Goal: Find specific page/section: Find specific page/section

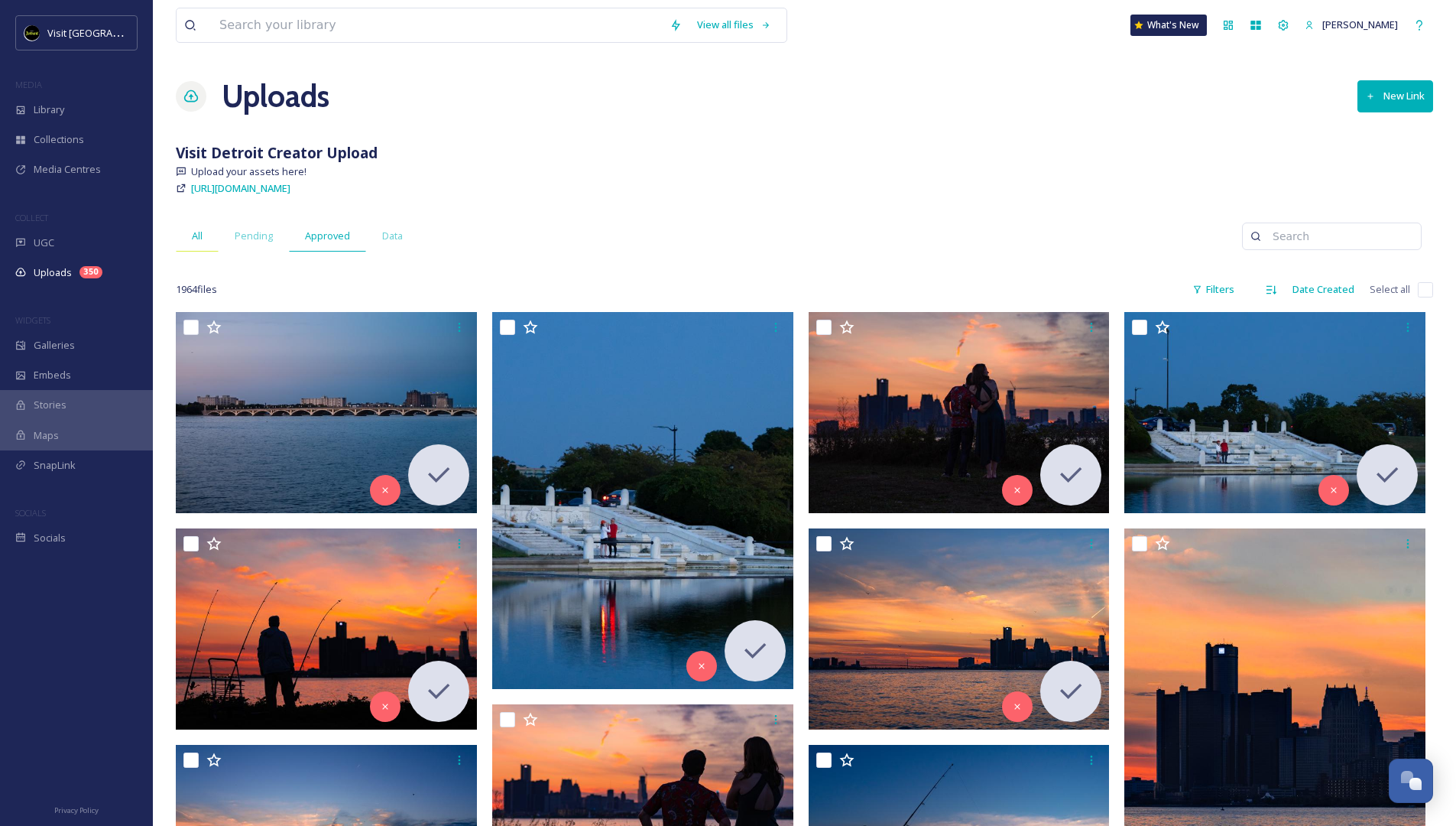
click at [210, 239] on div "All" at bounding box center [197, 236] width 43 height 31
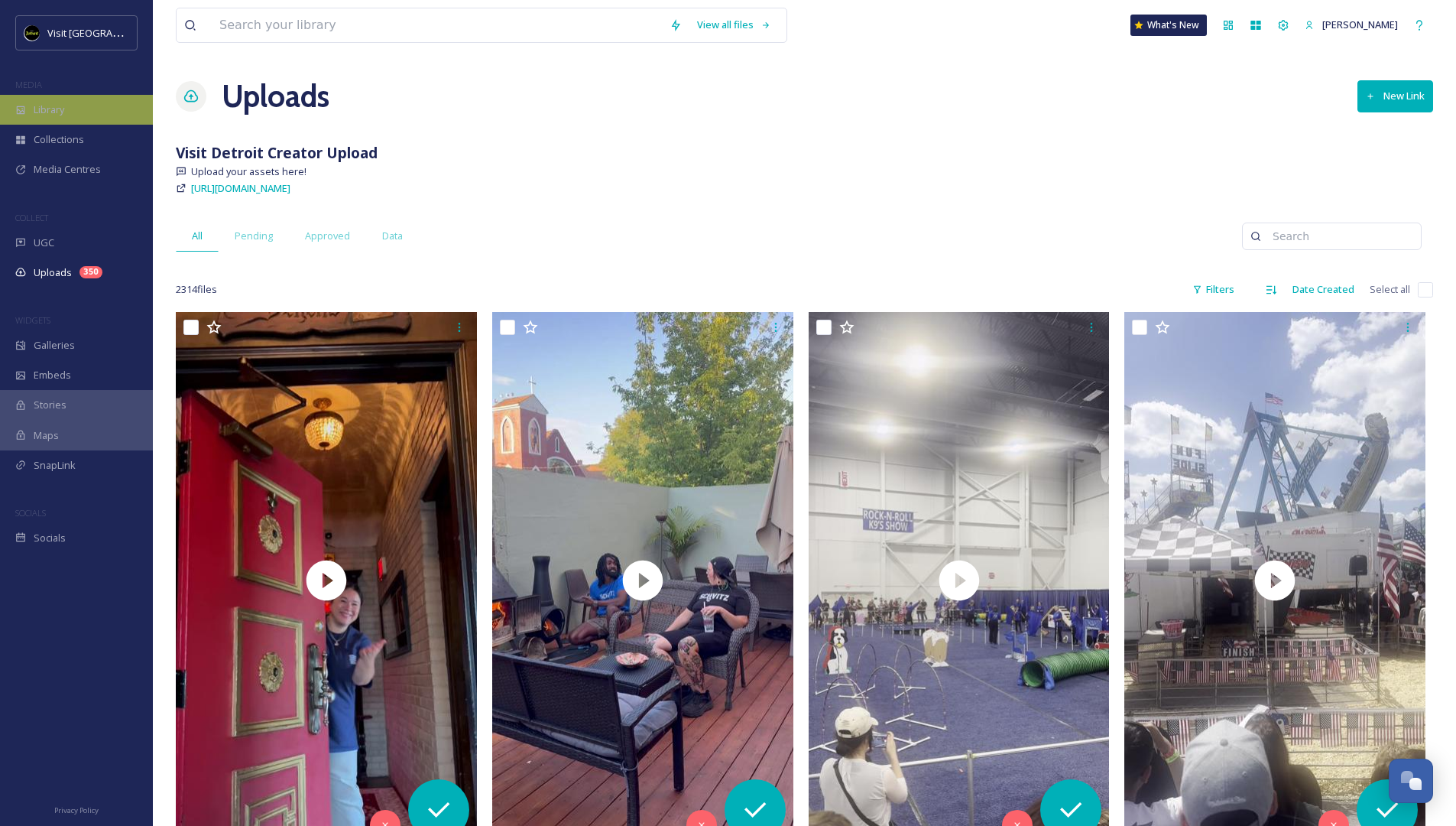
click at [64, 103] on span "Library" at bounding box center [48, 109] width 30 height 15
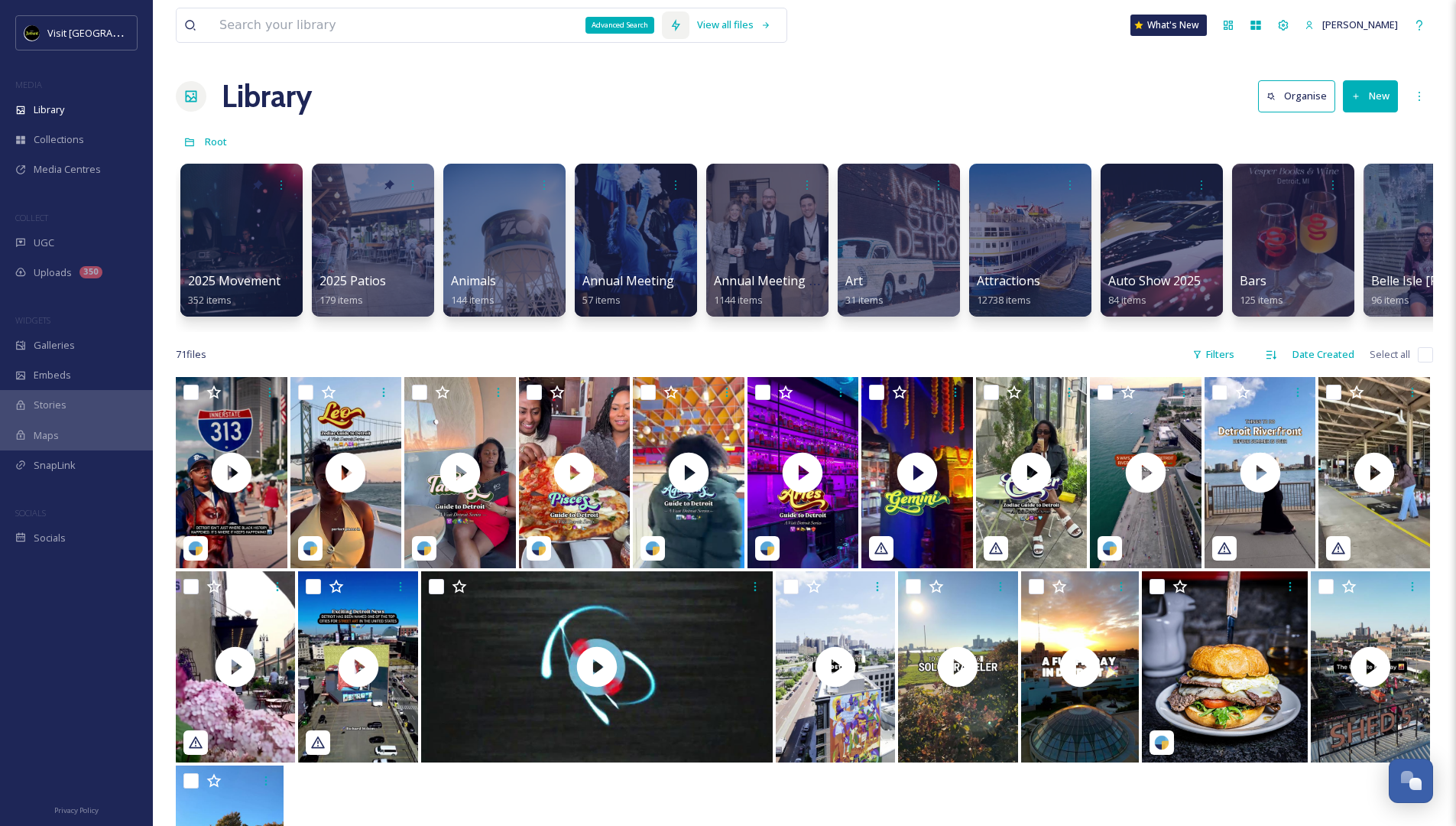
click at [671, 24] on icon at bounding box center [675, 25] width 13 height 13
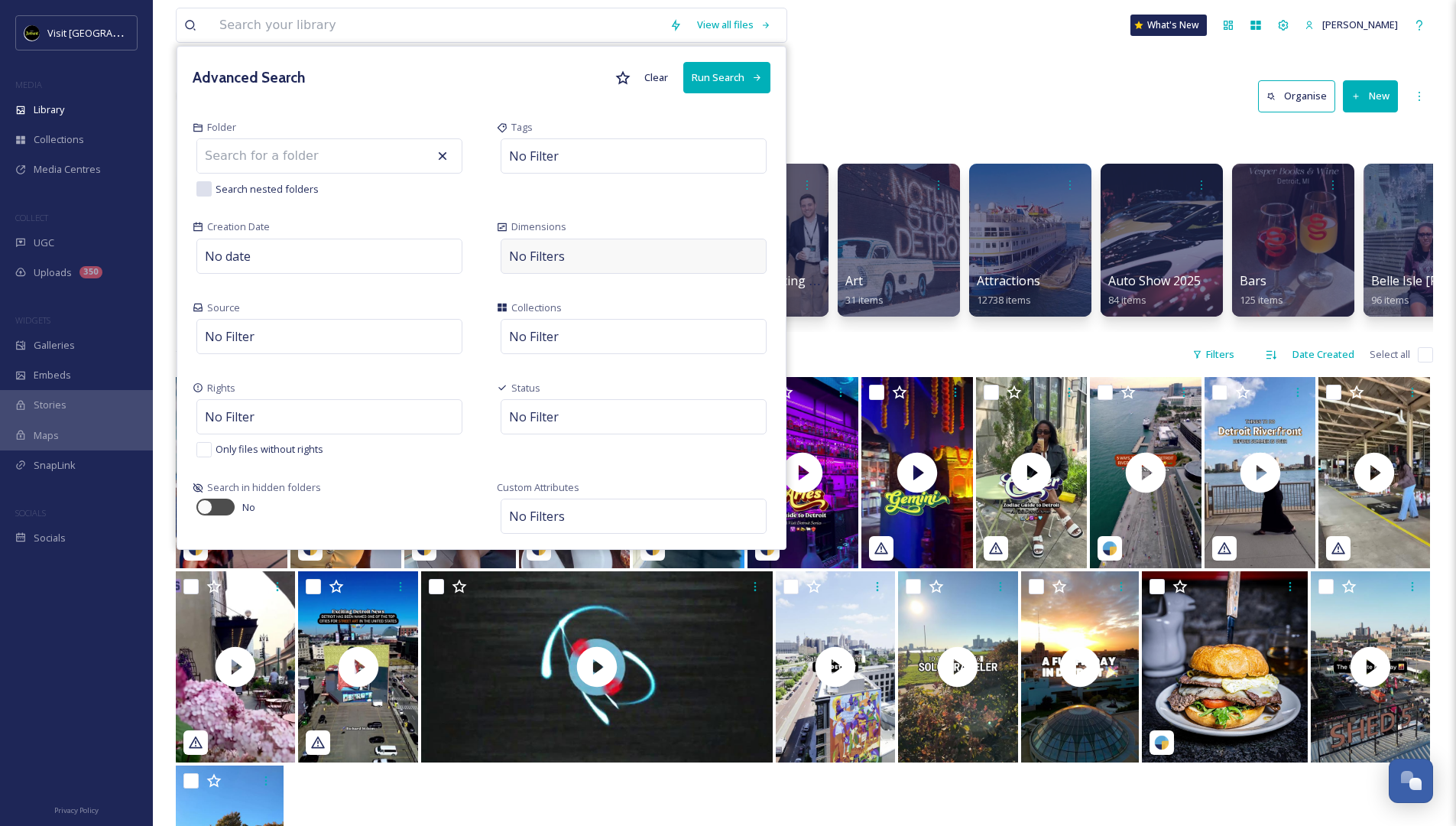
click at [563, 259] on span "No Filters" at bounding box center [536, 256] width 56 height 19
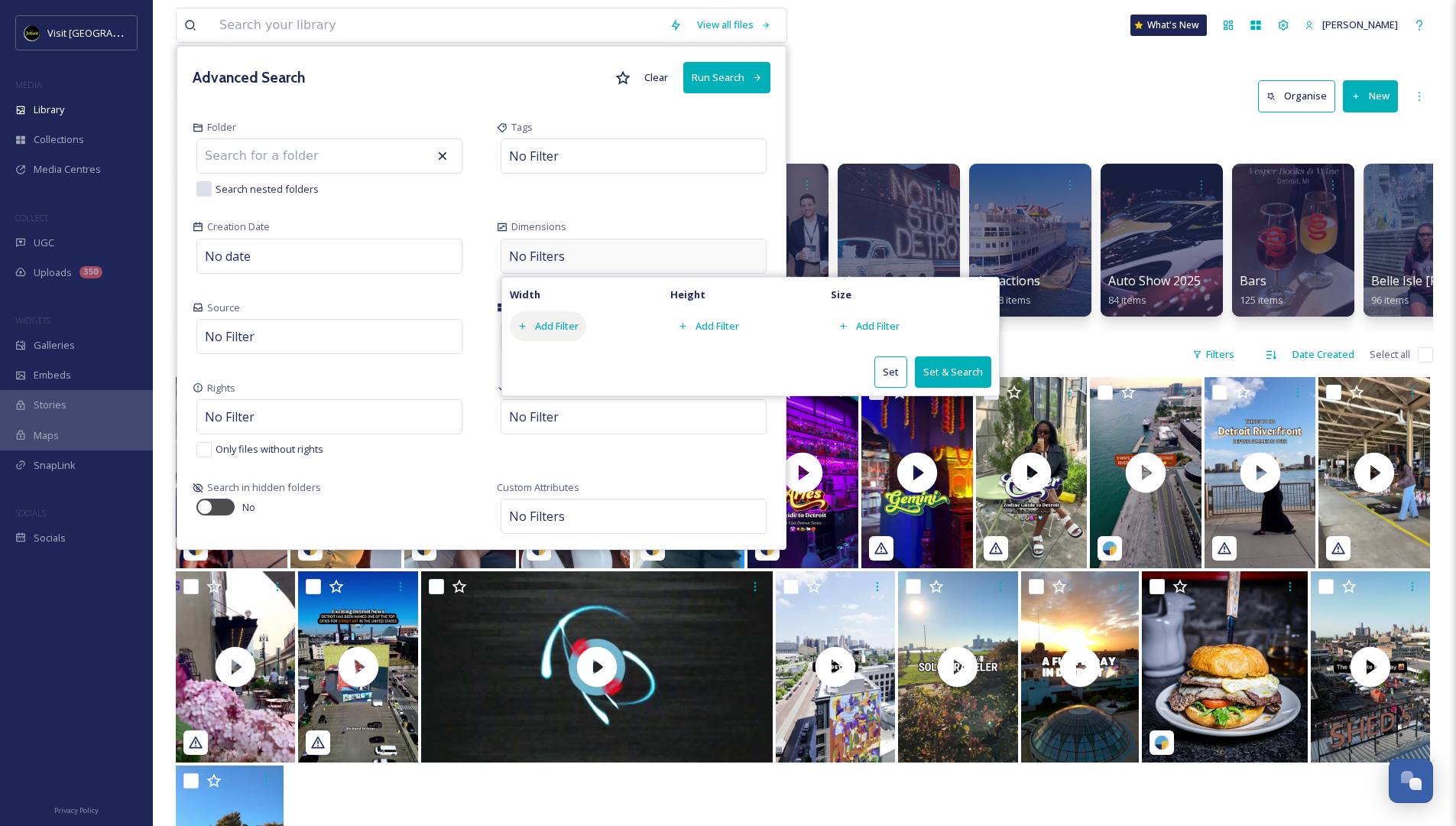
click at [541, 322] on div "Add Filter" at bounding box center [548, 326] width 76 height 30
click at [575, 484] on span "Equal to" at bounding box center [557, 480] width 37 height 15
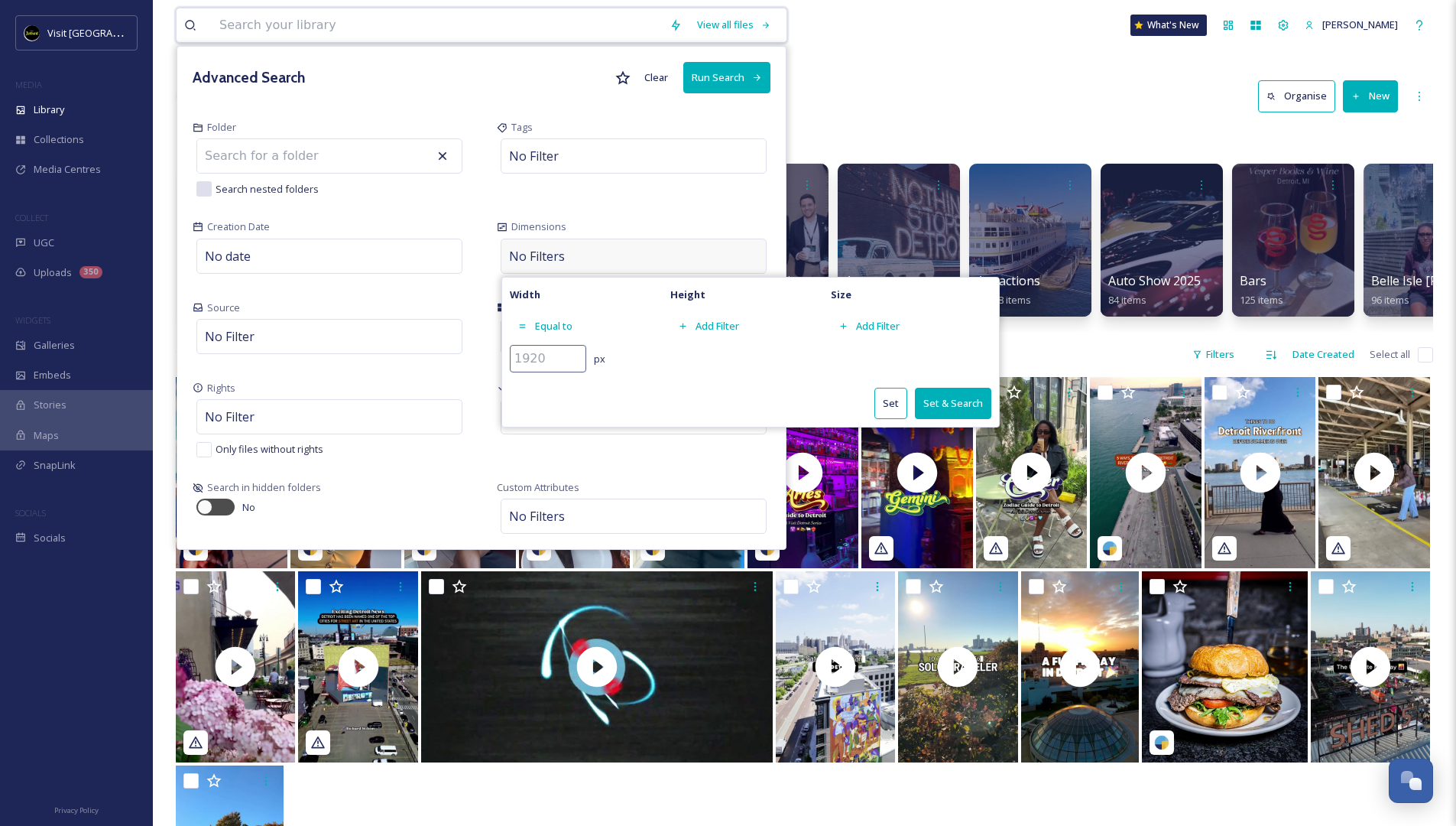
click at [544, 361] on input "number" at bounding box center [548, 359] width 76 height 27
type input "1280"
click at [696, 374] on div "Width Equal to 1280 px Height Add Filter Size Add Filter Set Set & Search" at bounding box center [750, 352] width 498 height 151
click at [722, 328] on div "Add Filter" at bounding box center [708, 326] width 76 height 30
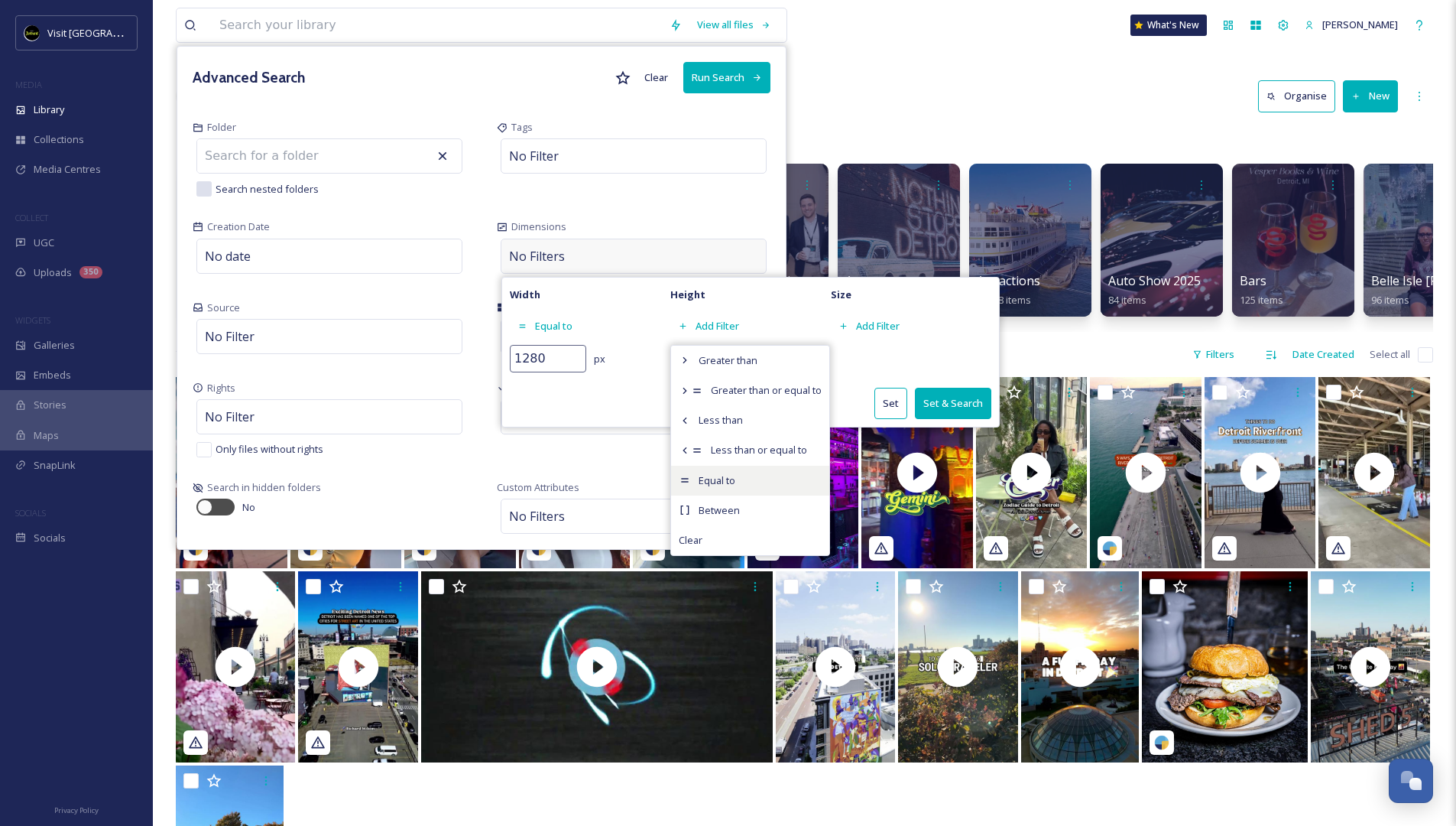
click at [721, 475] on span "Equal to" at bounding box center [717, 480] width 37 height 15
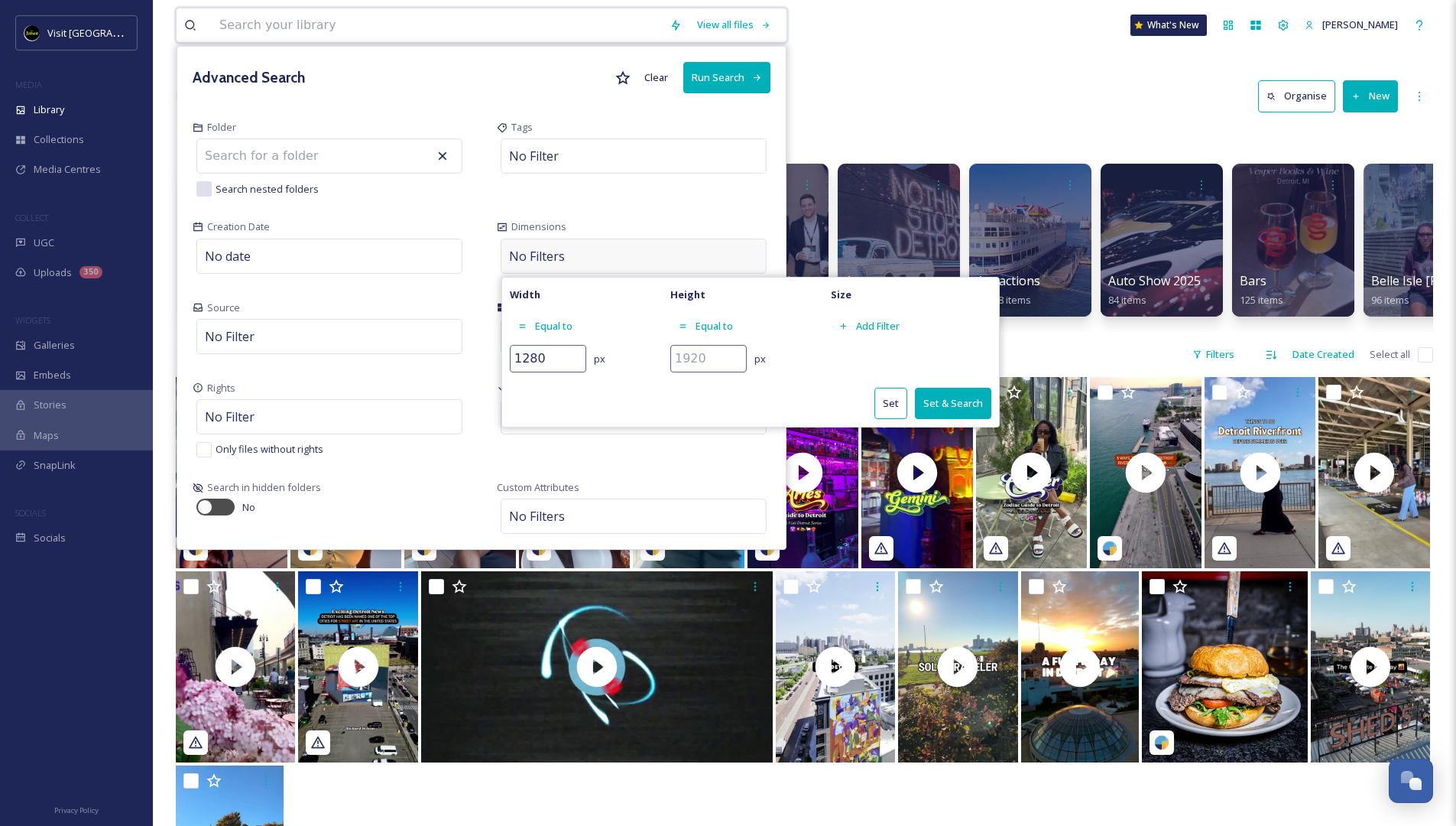
click at [697, 364] on input "number" at bounding box center [708, 359] width 76 height 27
type input "1280"
click at [821, 382] on div "Width Equal to 1280 px Height Equal to 1280 px Size Add Filter Set Set & Search" at bounding box center [750, 352] width 498 height 151
click at [890, 334] on div "Add Filter" at bounding box center [869, 326] width 76 height 30
click at [946, 315] on div "Add Filter" at bounding box center [911, 326] width 160 height 30
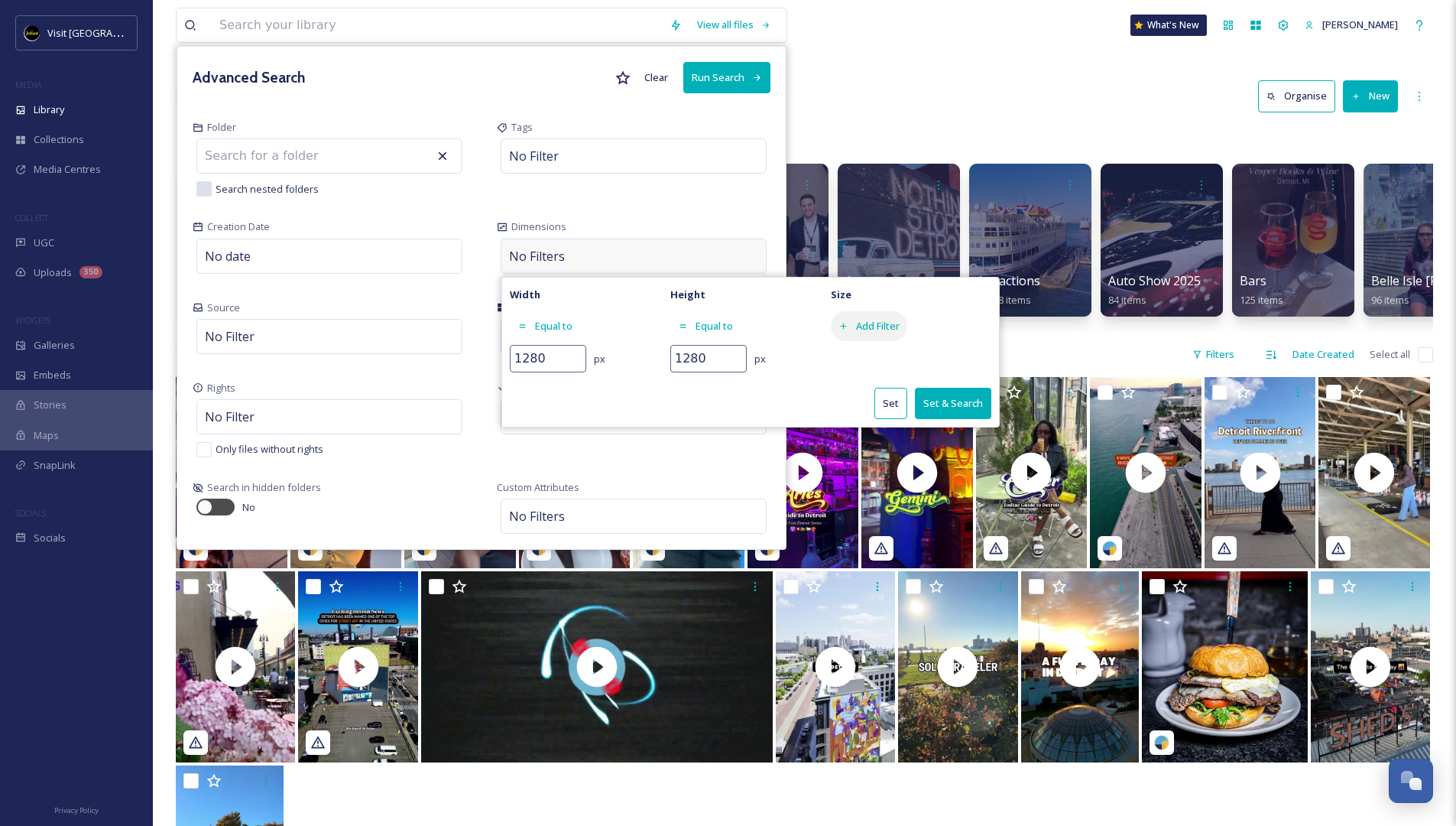
click at [875, 325] on div "Add Filter" at bounding box center [869, 326] width 76 height 30
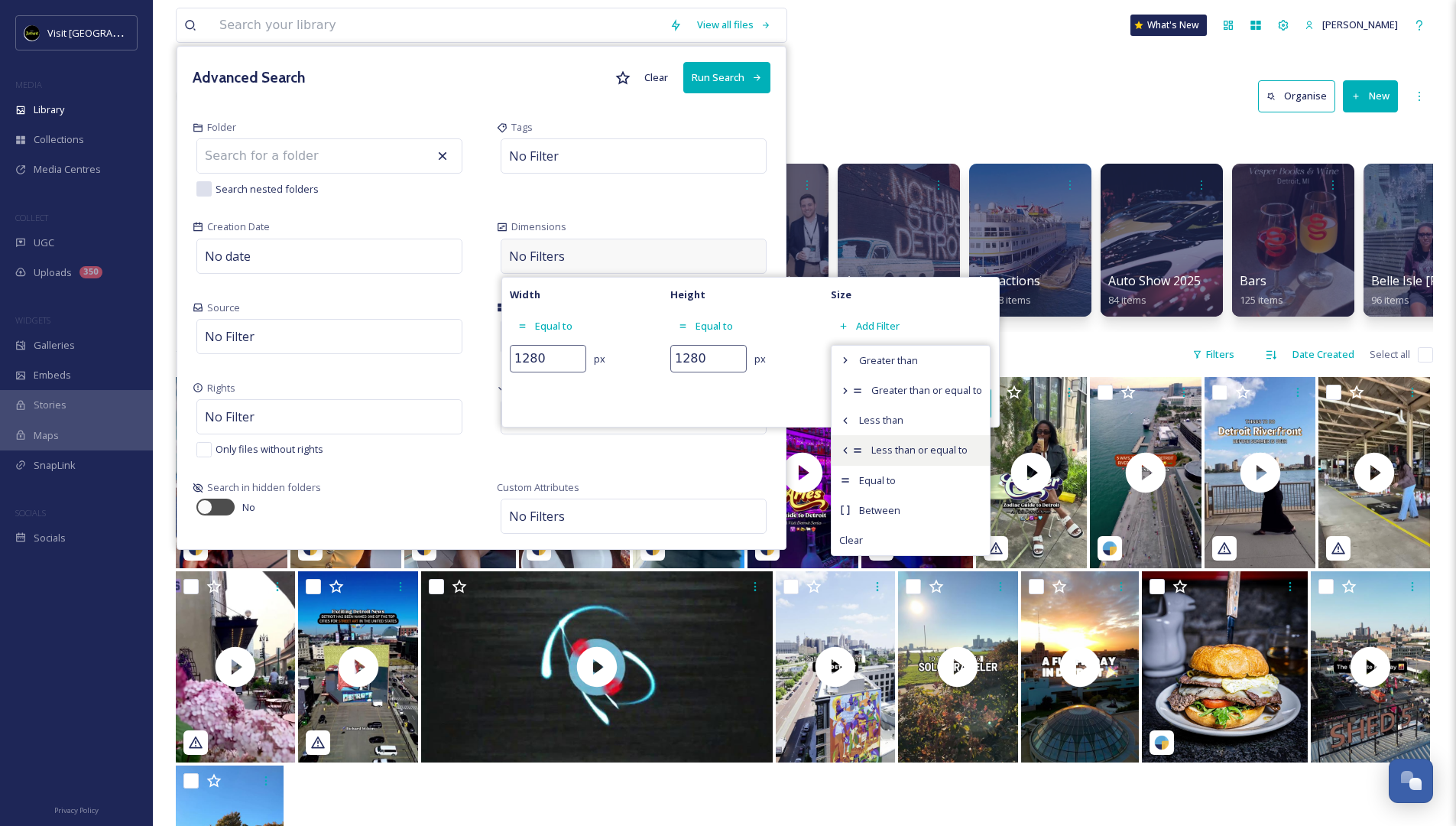
click at [897, 437] on div "Less than or equal to" at bounding box center [911, 450] width 158 height 30
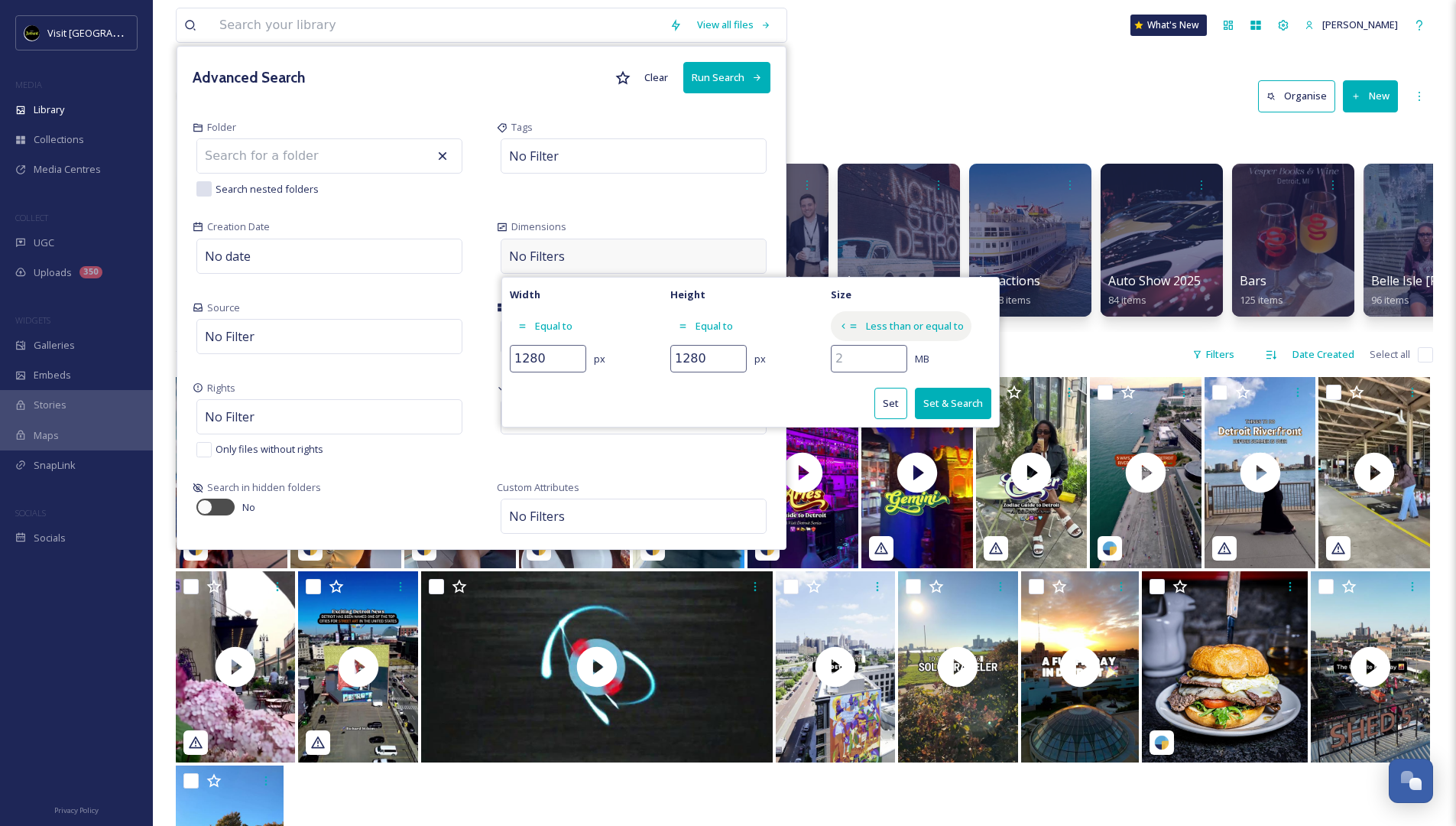
click at [858, 326] on div "Less than or equal to" at bounding box center [901, 326] width 141 height 30
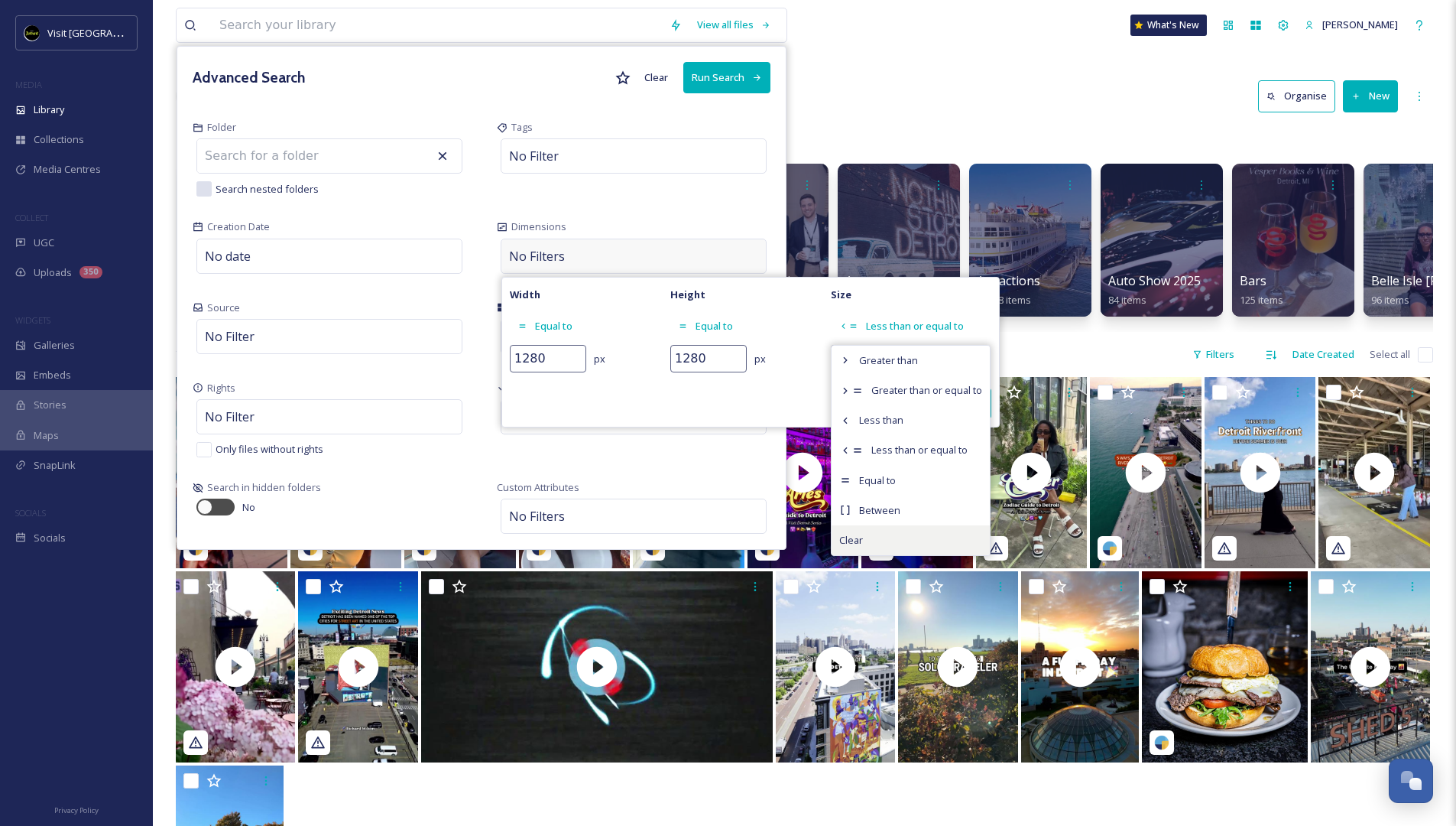
click at [860, 539] on span "Clear" at bounding box center [851, 540] width 23 height 15
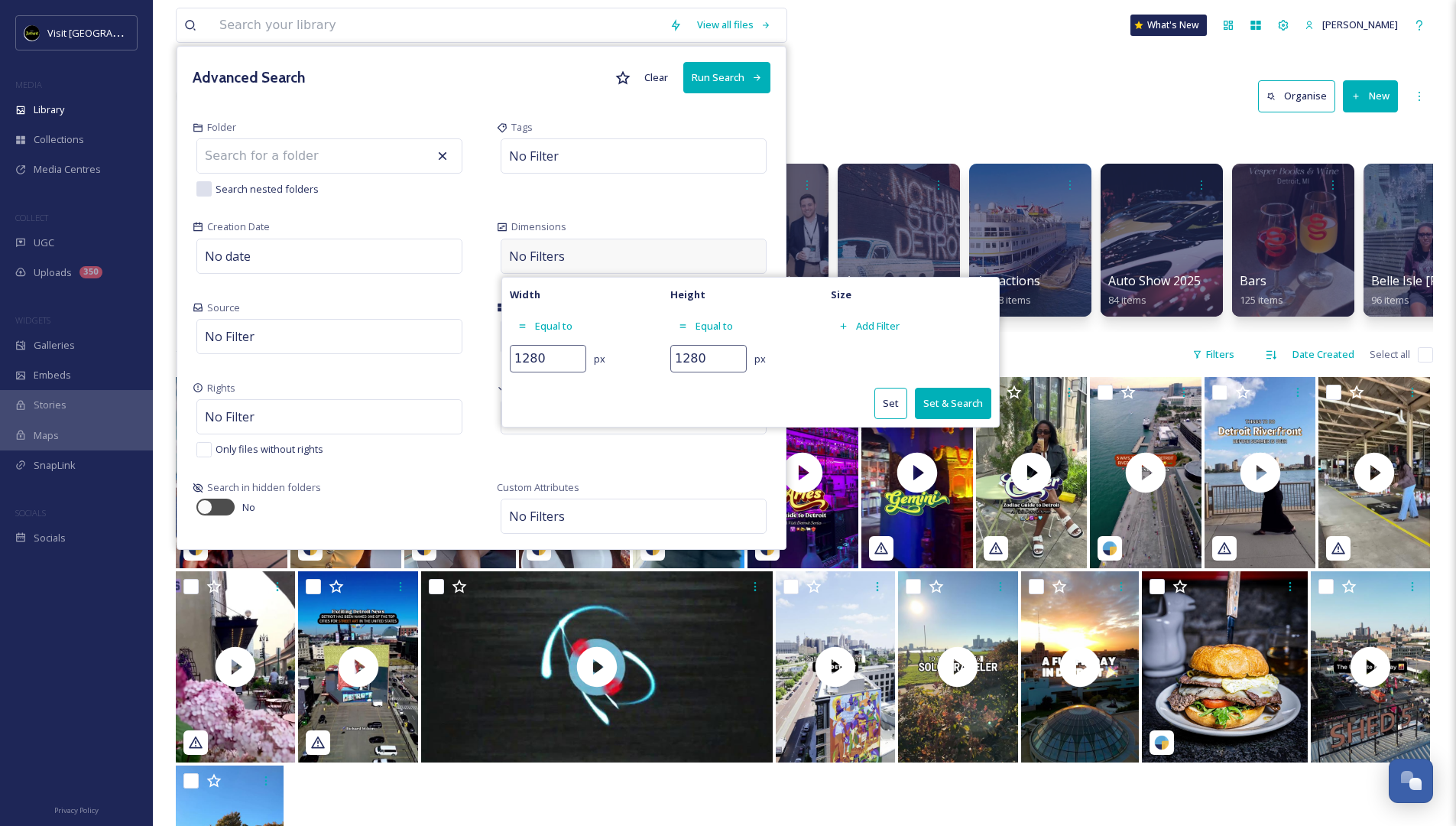
click at [851, 375] on div "Width Equal to 1280 px Height Equal to 1280 px Size Add Filter Set Set & Search" at bounding box center [750, 352] width 498 height 151
click at [939, 405] on button "Set & Search" at bounding box center [953, 404] width 76 height 31
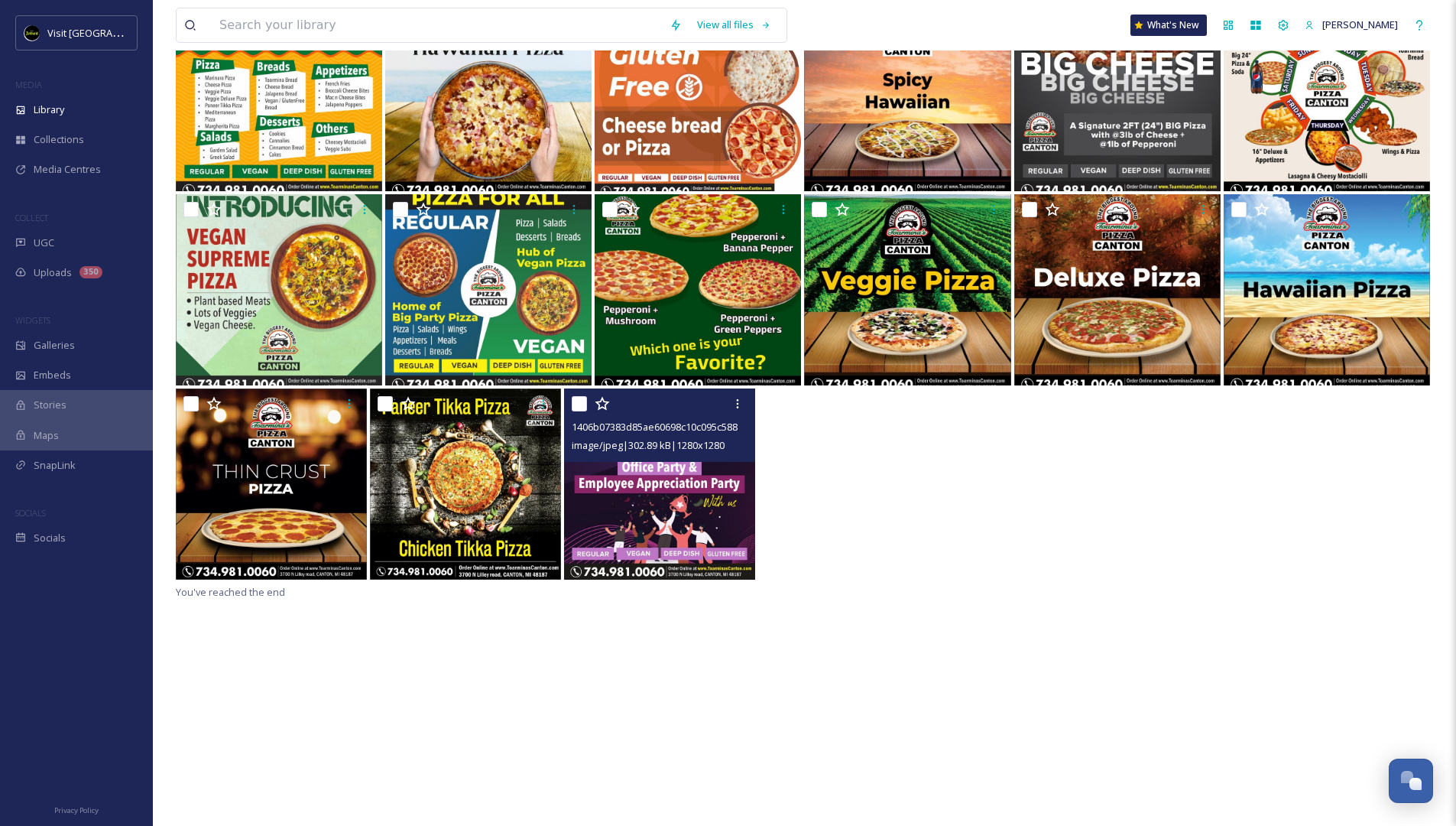
scroll to position [41, 0]
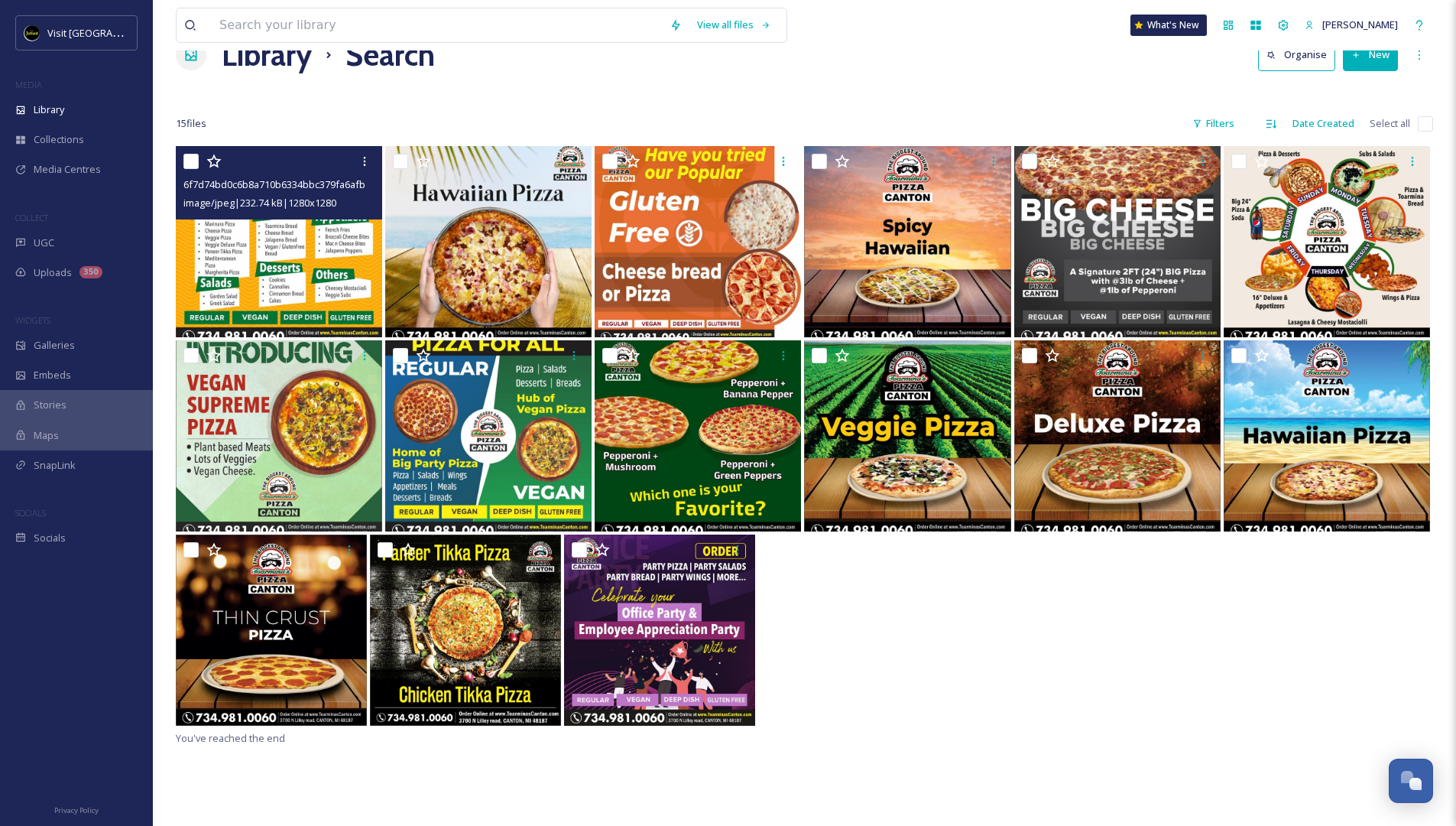
click at [321, 247] on img at bounding box center [278, 241] width 206 height 192
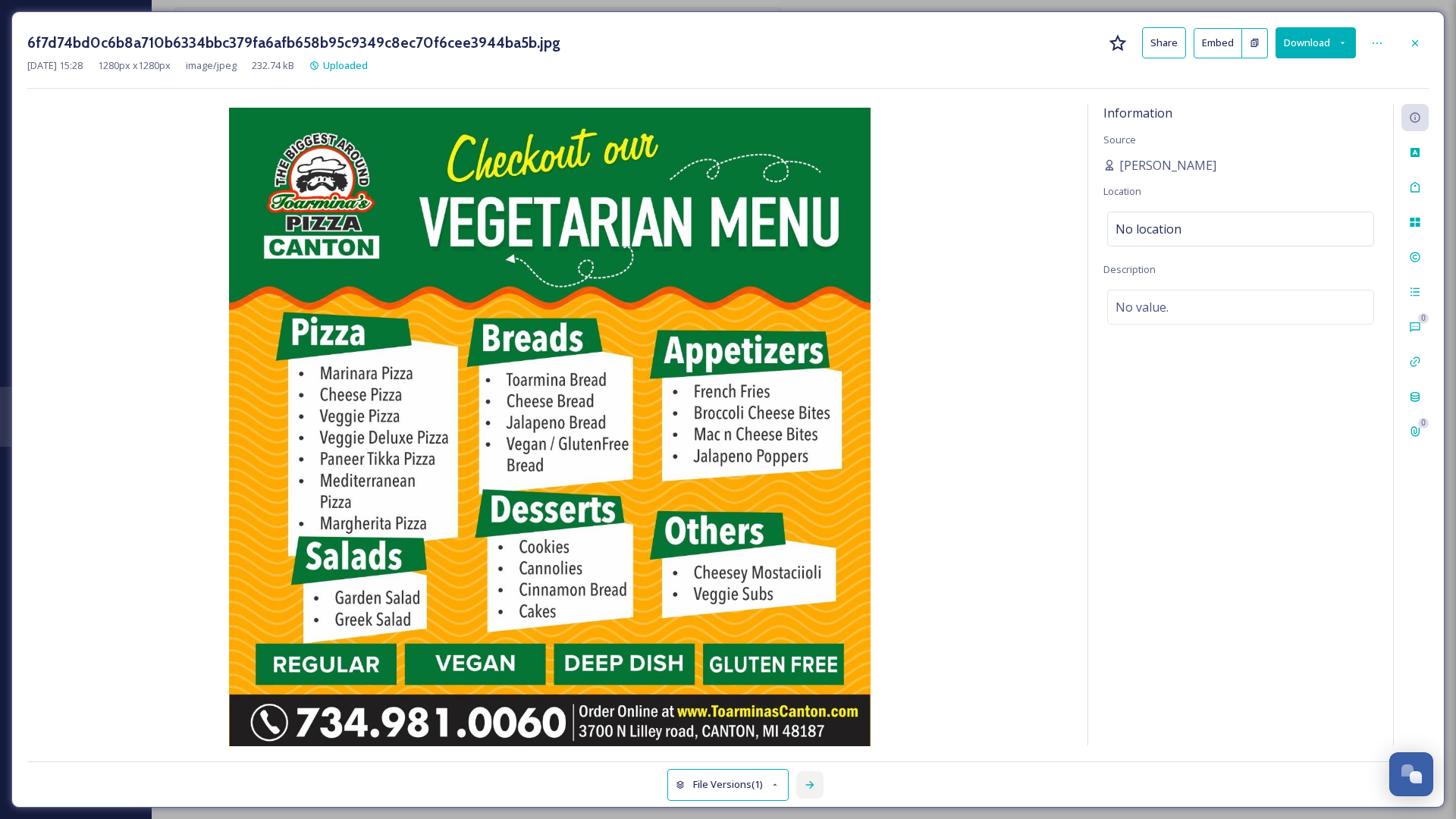
click at [820, 787] on div at bounding box center [809, 785] width 27 height 27
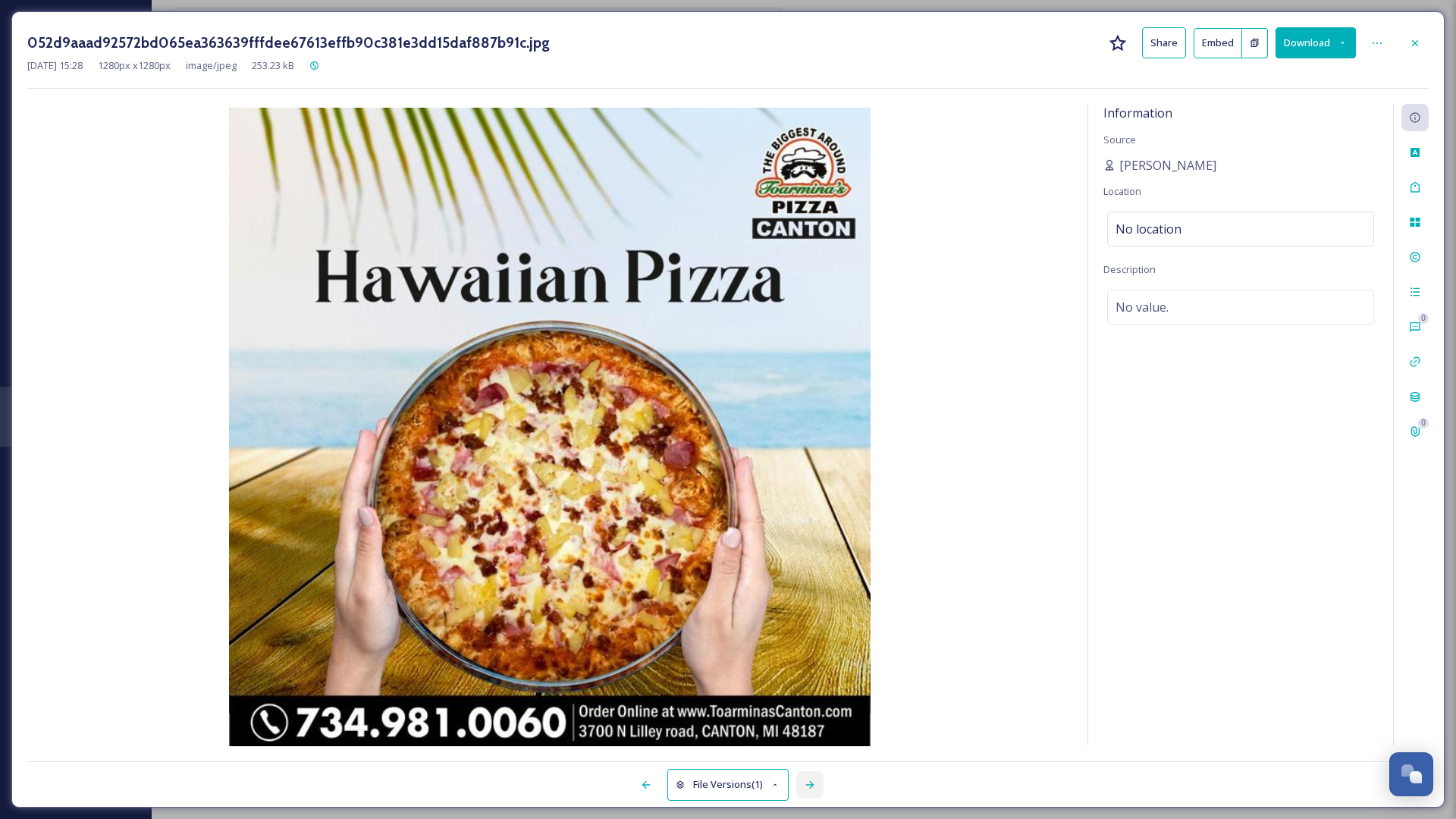
click at [820, 787] on div at bounding box center [809, 785] width 27 height 27
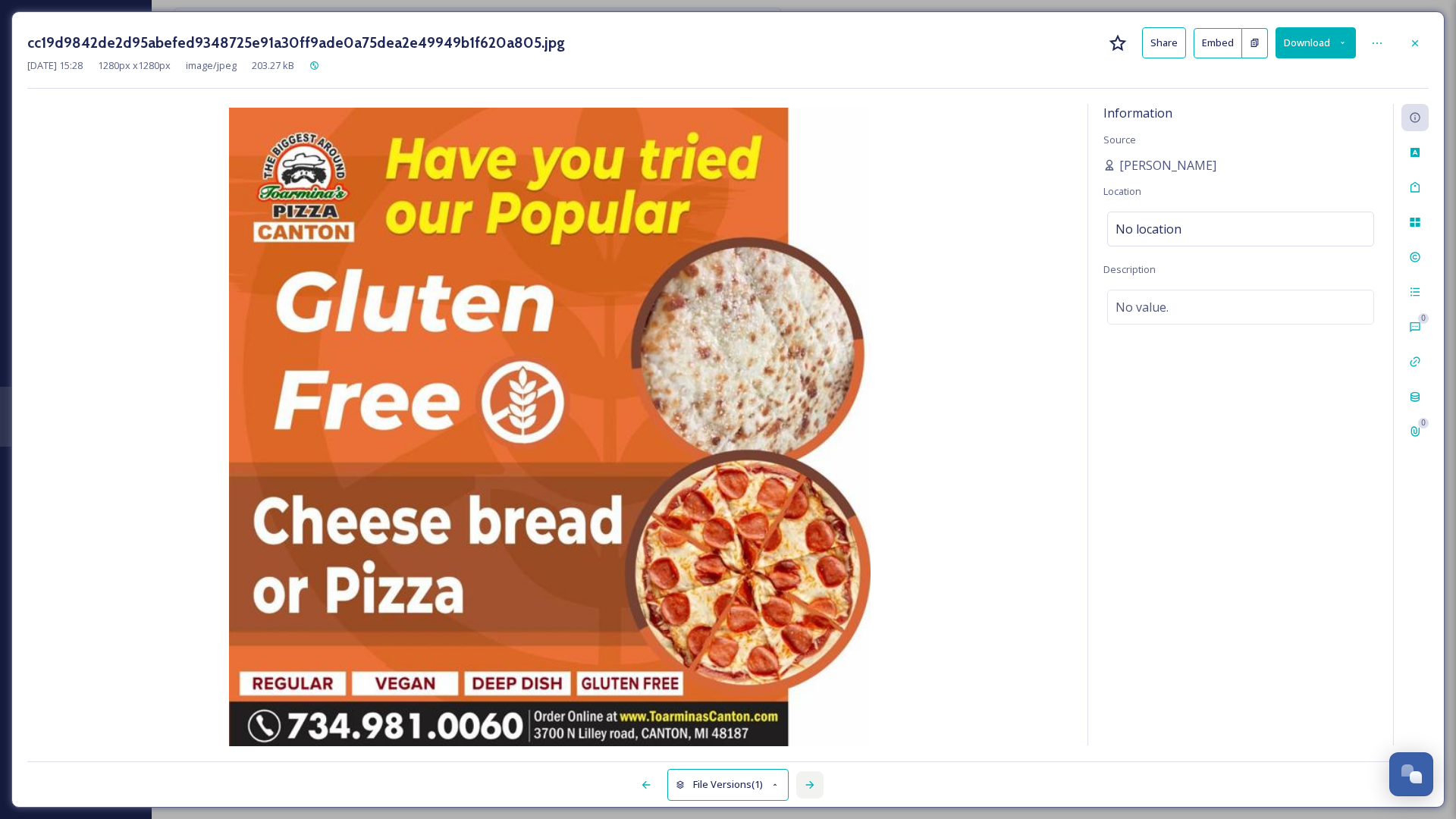
click at [820, 787] on div at bounding box center [809, 785] width 27 height 27
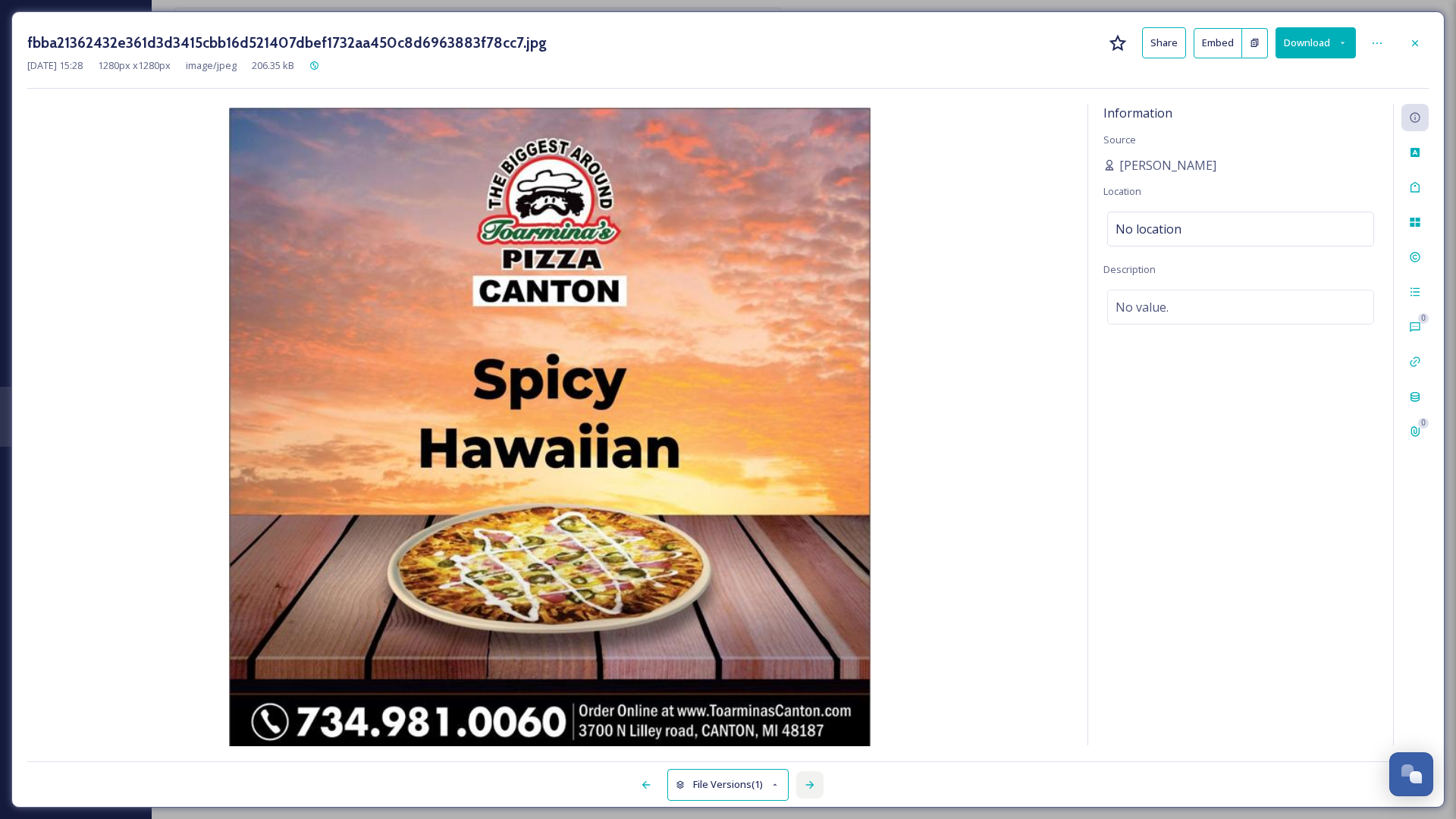
click at [820, 787] on div at bounding box center [809, 785] width 27 height 27
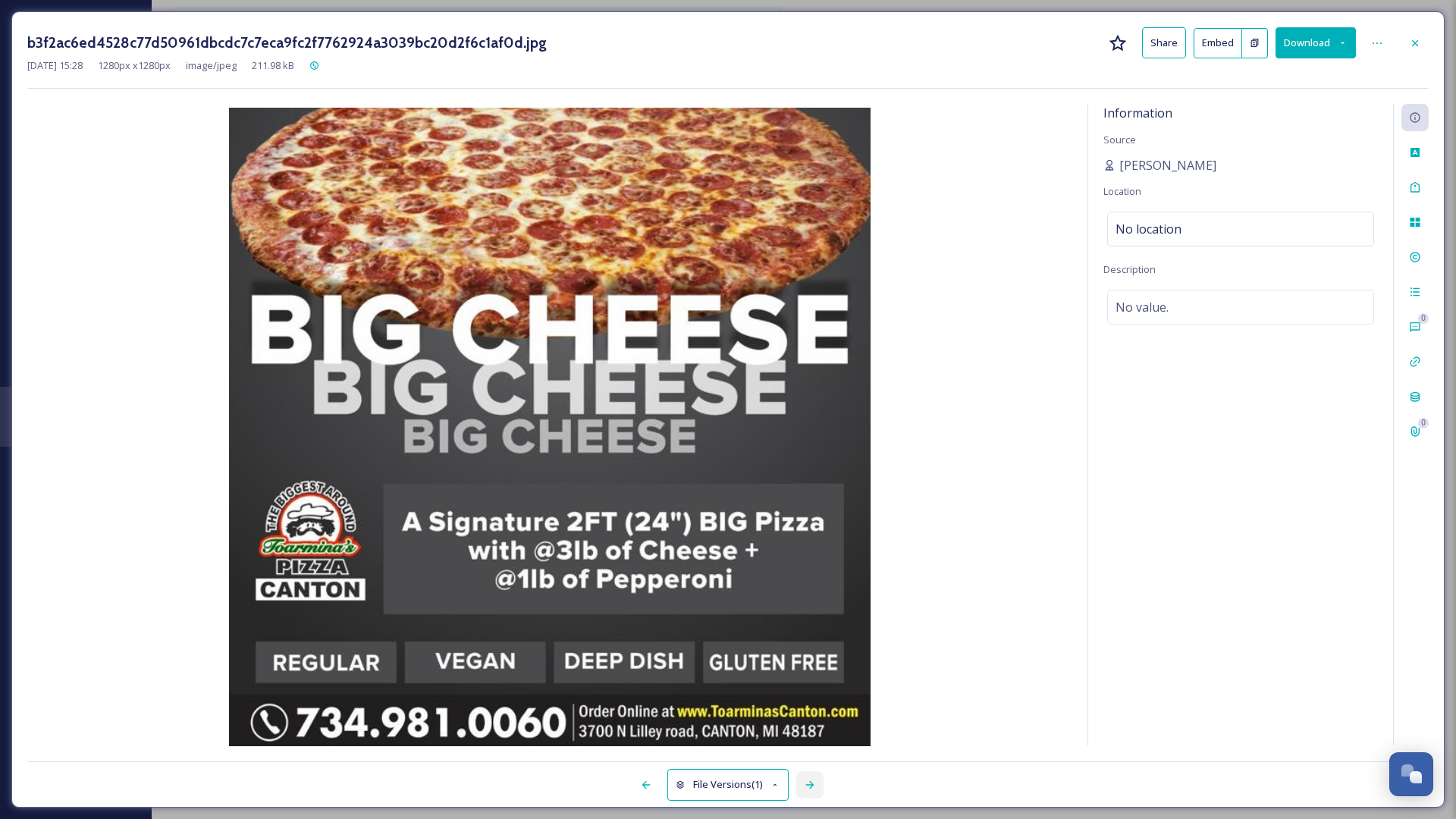
click at [820, 787] on div at bounding box center [809, 785] width 27 height 27
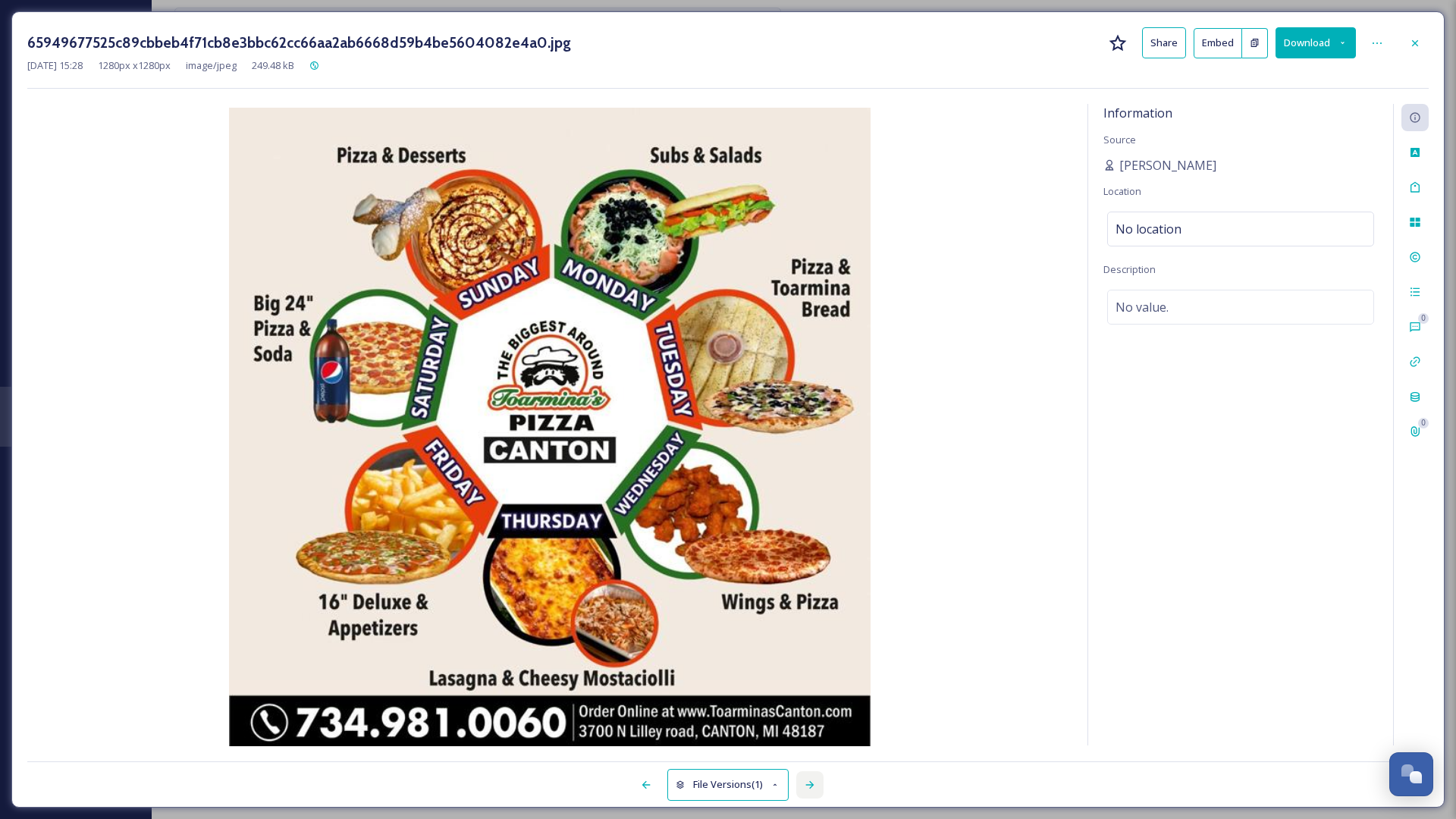
click at [820, 787] on div at bounding box center [809, 785] width 27 height 27
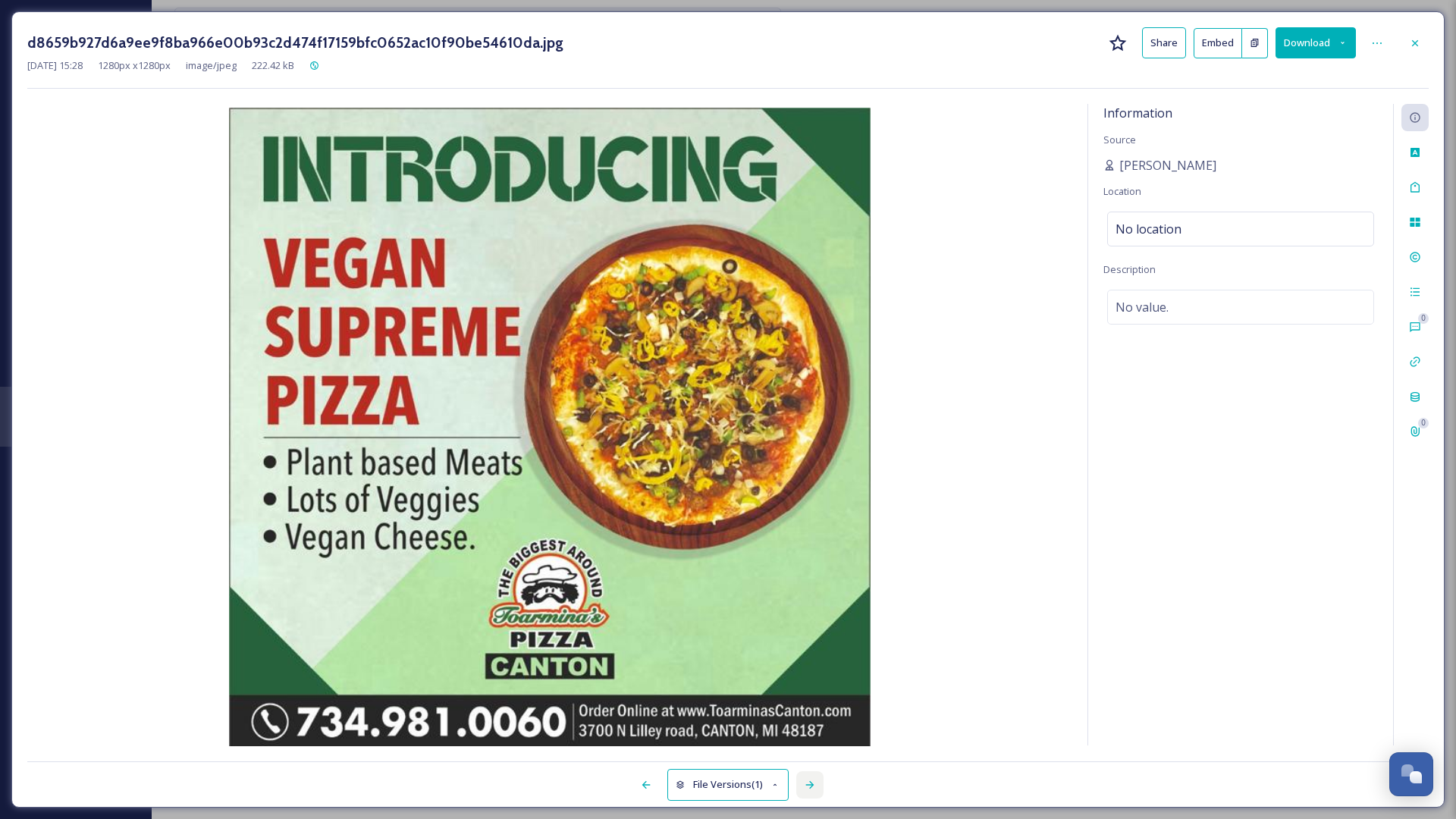
click at [820, 787] on div at bounding box center [809, 785] width 27 height 27
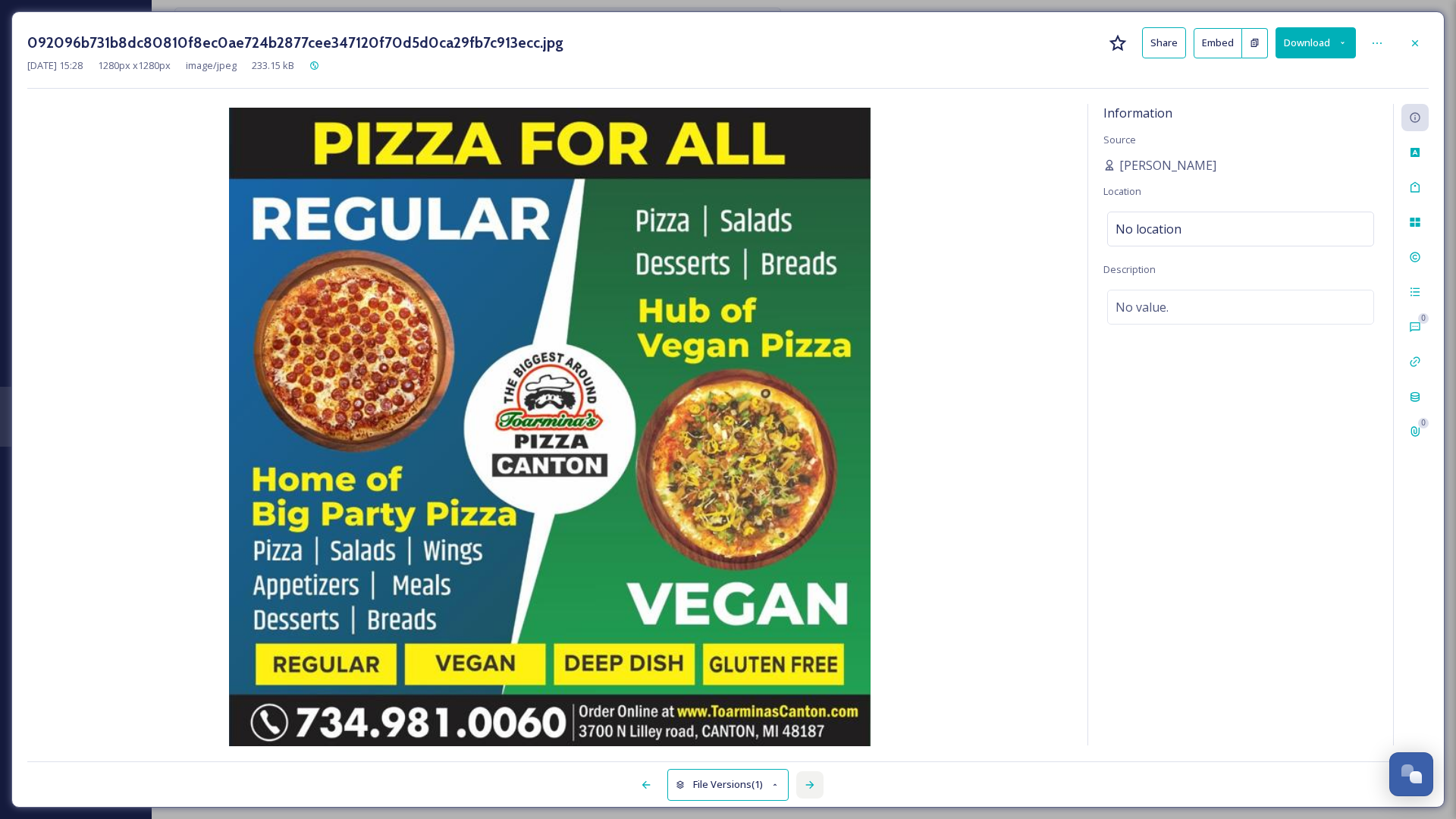
click at [820, 787] on div at bounding box center [809, 785] width 27 height 27
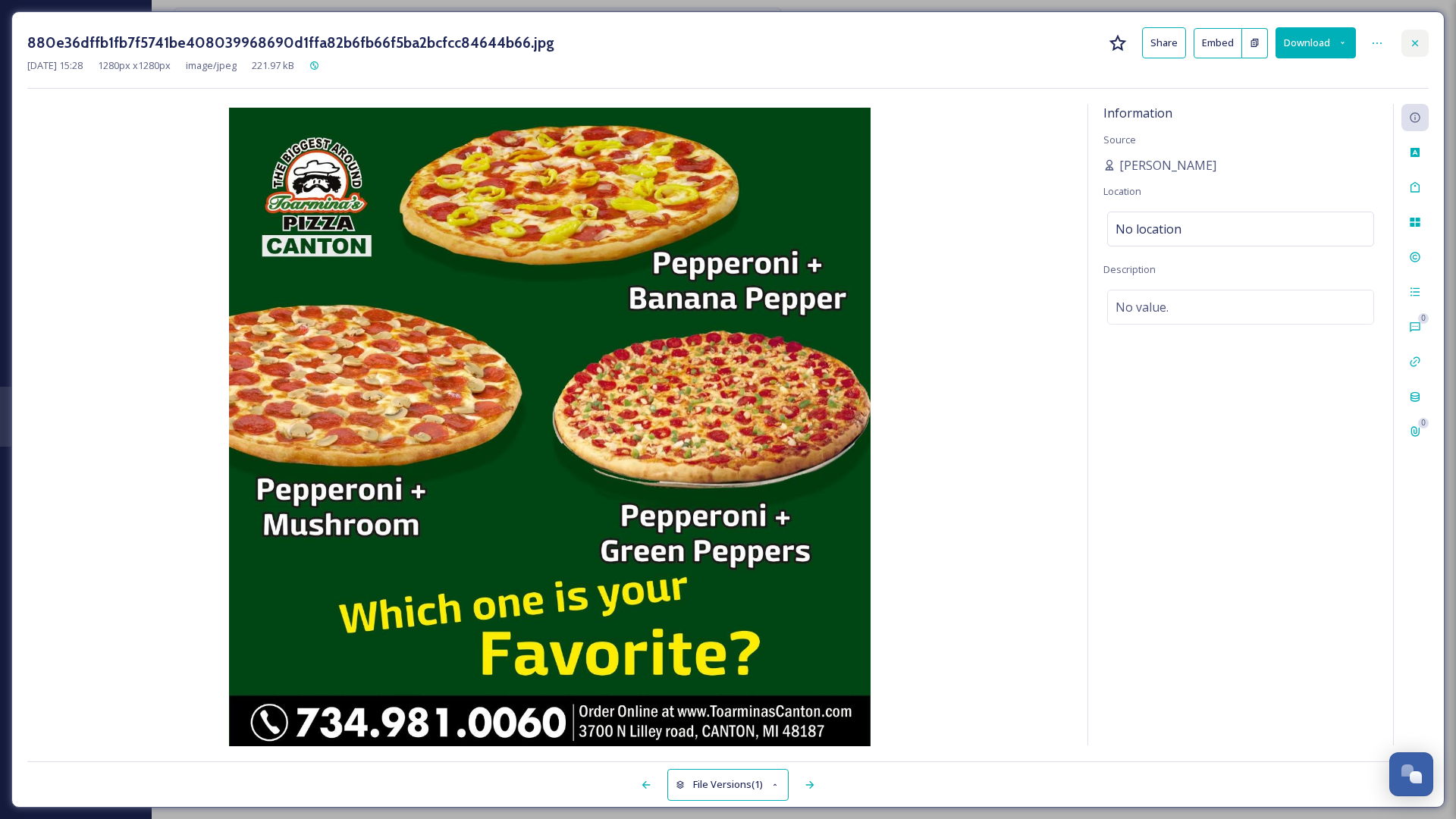
click at [1419, 42] on icon at bounding box center [1414, 43] width 13 height 13
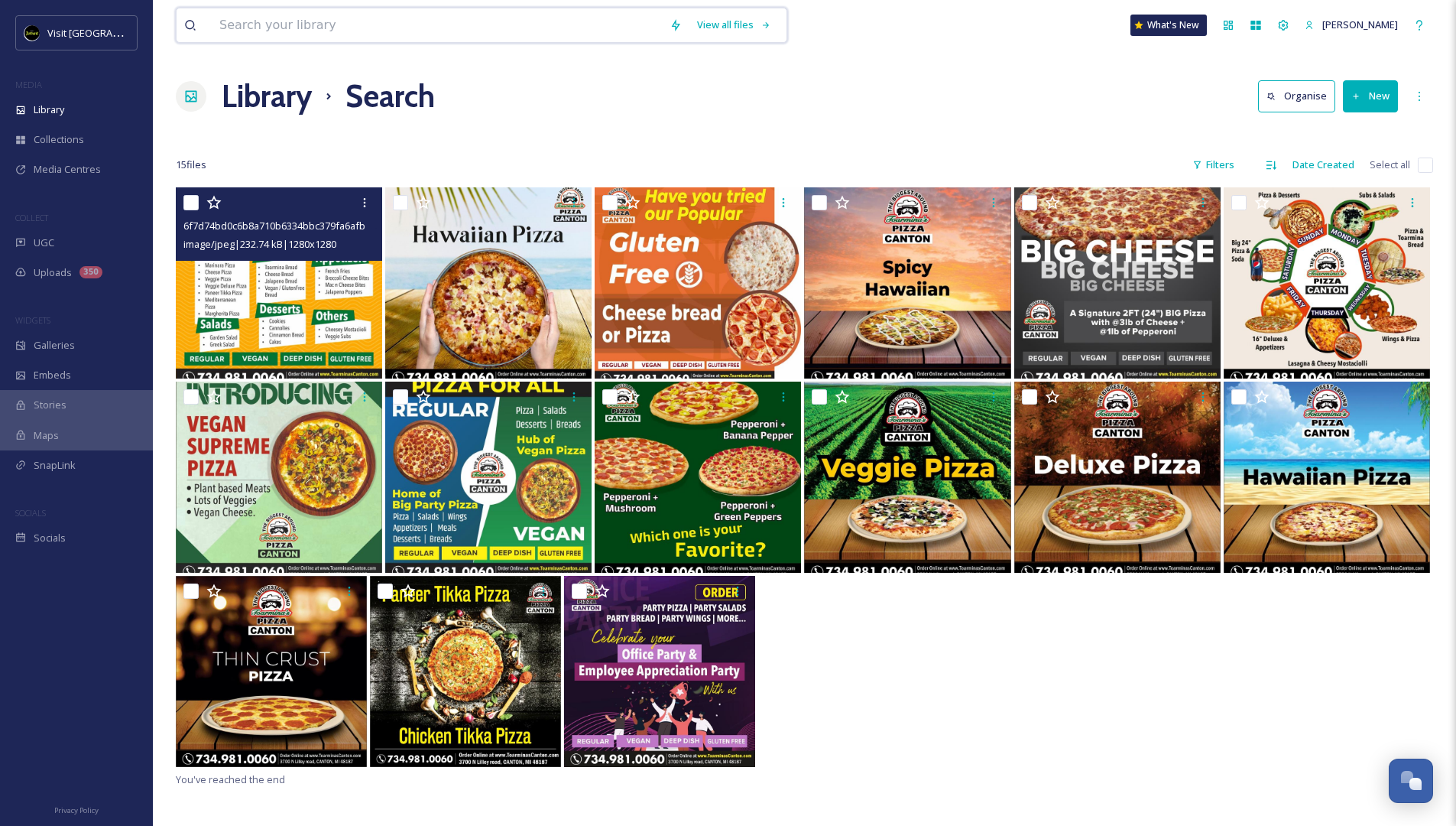
click at [275, 28] on input at bounding box center [437, 25] width 450 height 33
click at [677, 22] on icon at bounding box center [675, 25] width 13 height 13
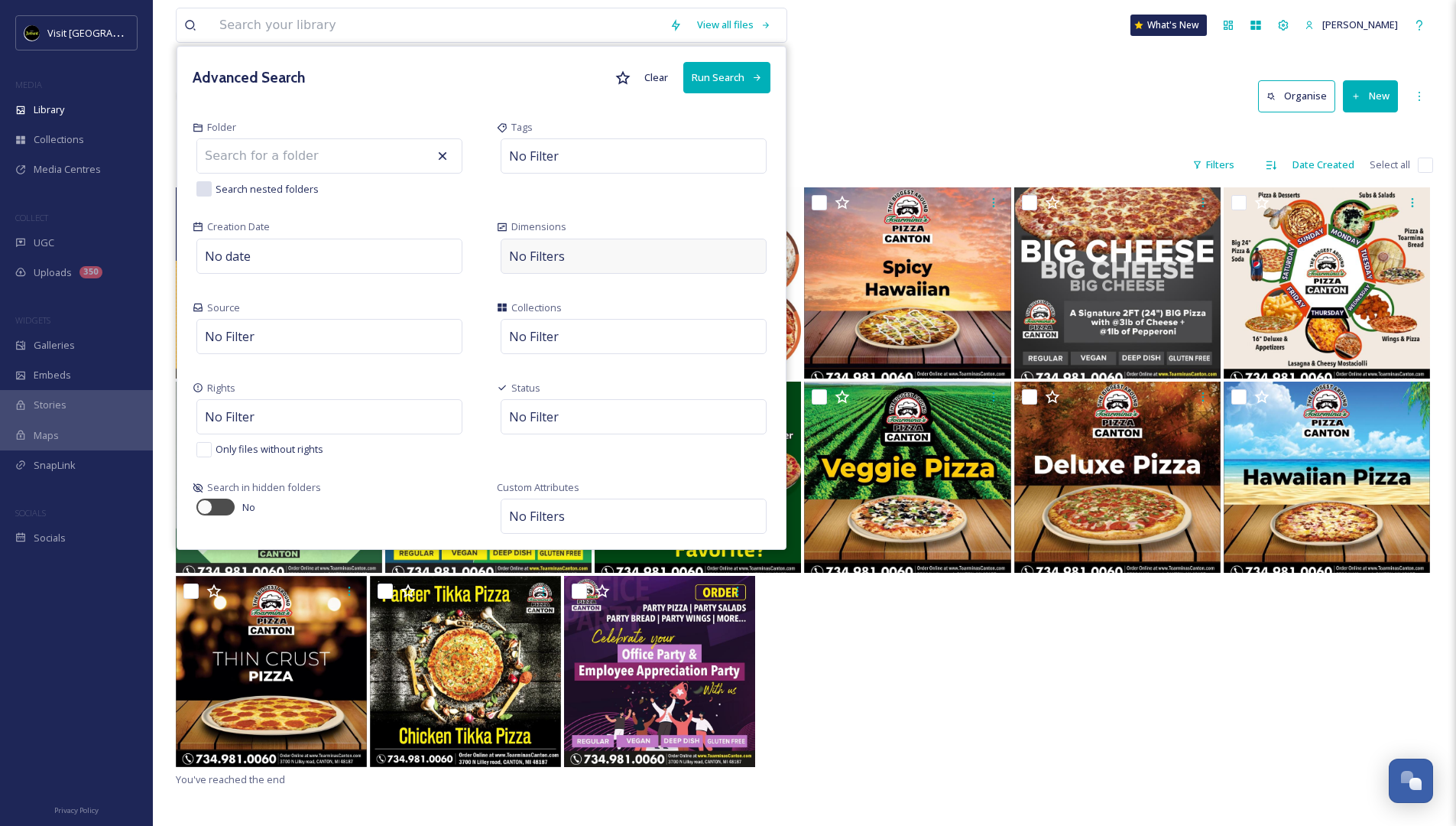
click at [563, 256] on span "No Filters" at bounding box center [536, 256] width 56 height 19
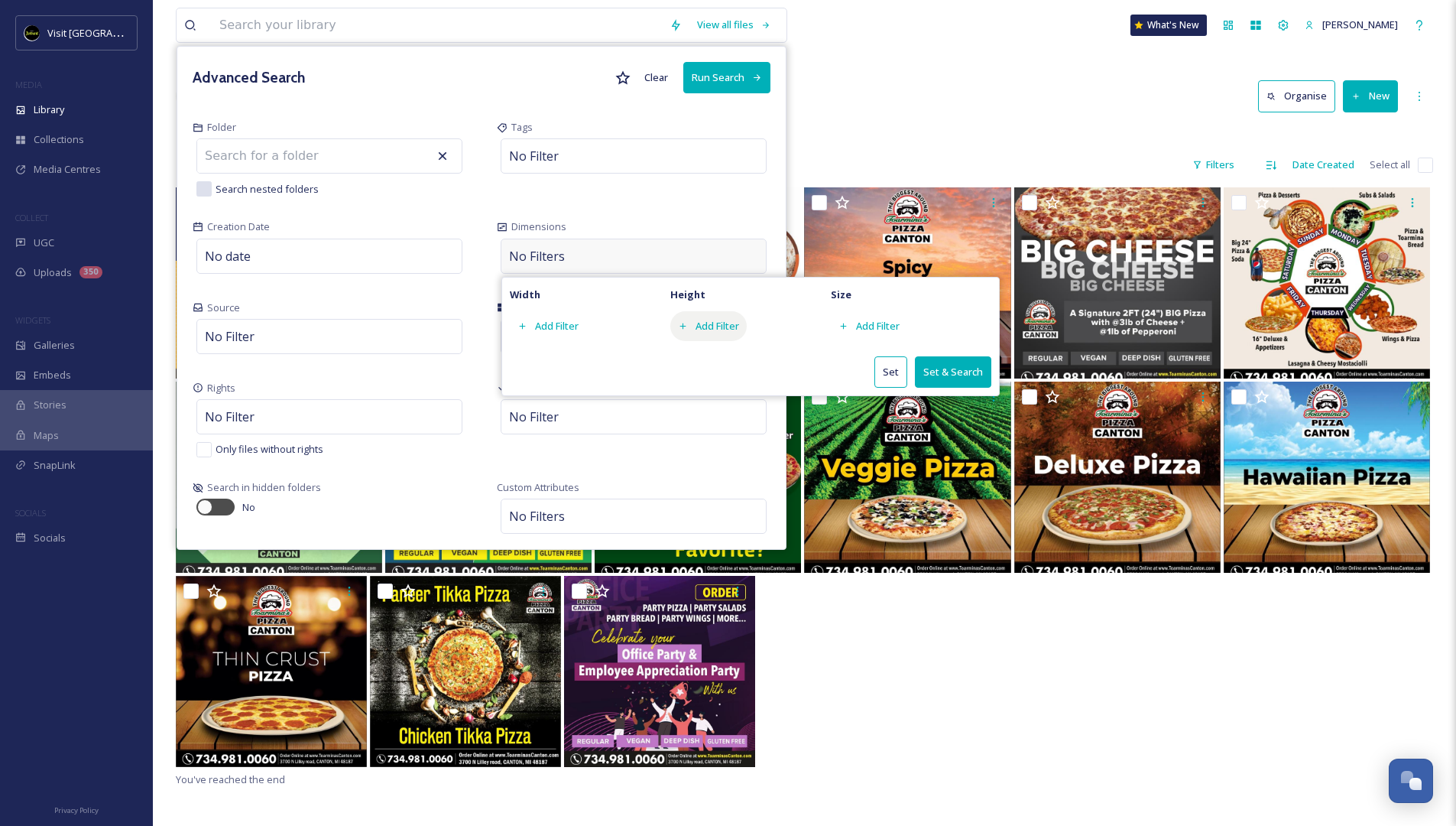
click at [723, 330] on div "Add Filter" at bounding box center [708, 326] width 76 height 30
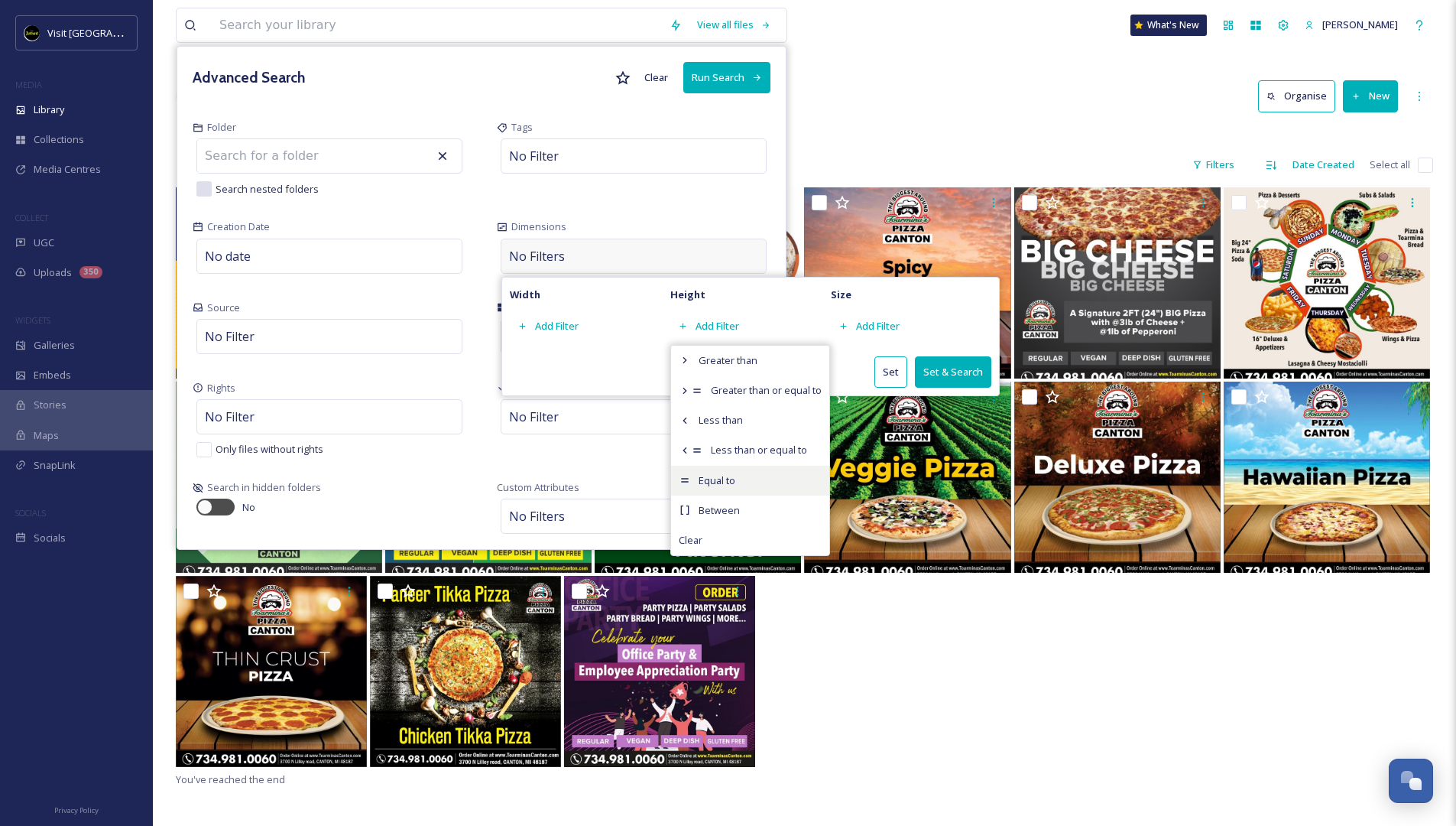
click at [734, 486] on div "Equal to" at bounding box center [750, 480] width 158 height 30
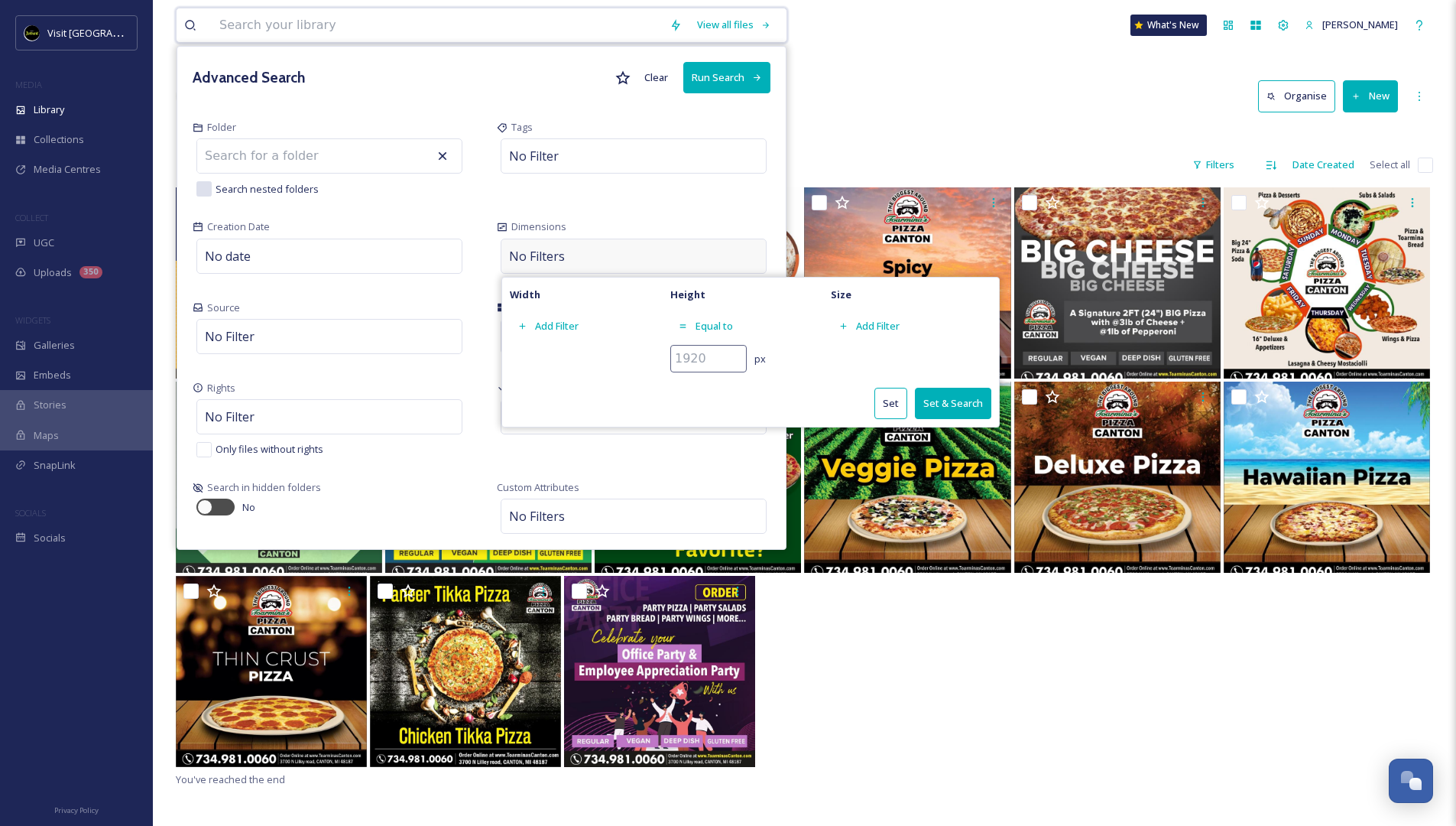
click at [708, 358] on input "number" at bounding box center [708, 359] width 76 height 27
type input "768"
click at [553, 331] on div "Add Filter" at bounding box center [548, 326] width 76 height 30
click at [564, 476] on span "Equal to" at bounding box center [557, 480] width 37 height 15
click at [534, 353] on input "number" at bounding box center [548, 359] width 76 height 27
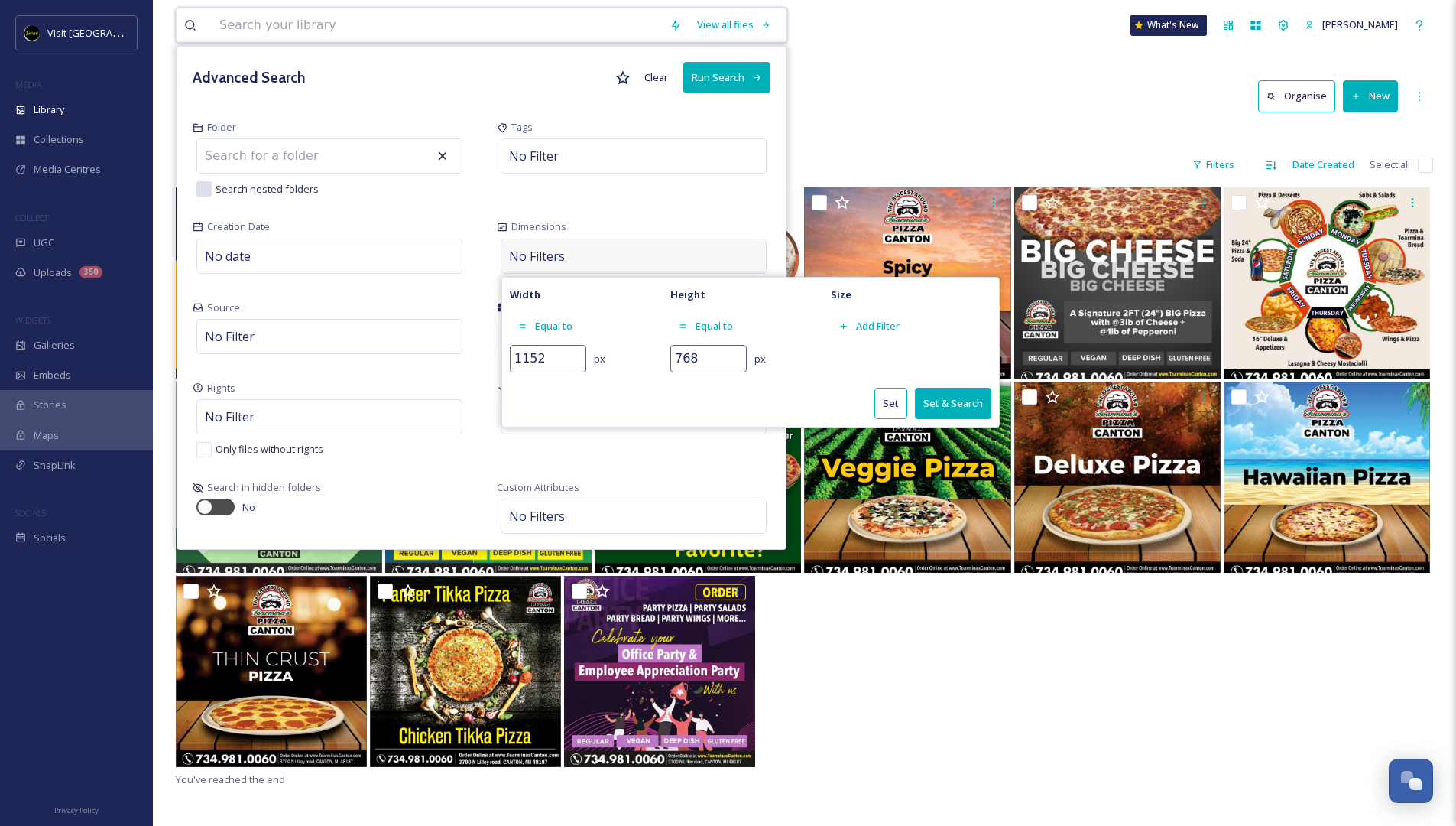
type input "1152"
click at [606, 402] on div "Set Set & Search" at bounding box center [750, 404] width 482 height 31
click at [948, 407] on button "Set & Search" at bounding box center [953, 404] width 76 height 31
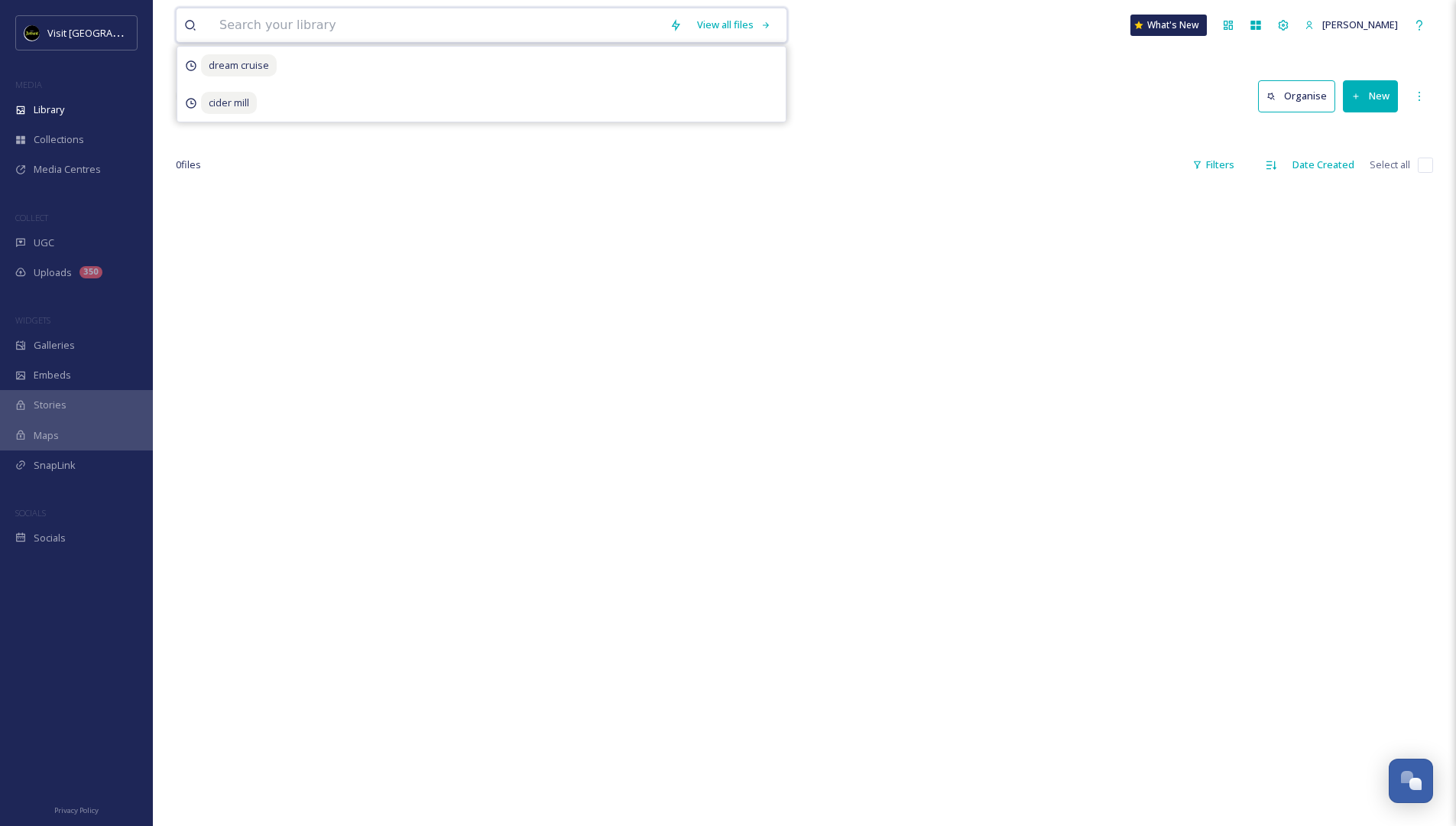
click at [438, 20] on input at bounding box center [437, 25] width 450 height 33
click at [731, 23] on div "View all files" at bounding box center [735, 24] width 90 height 30
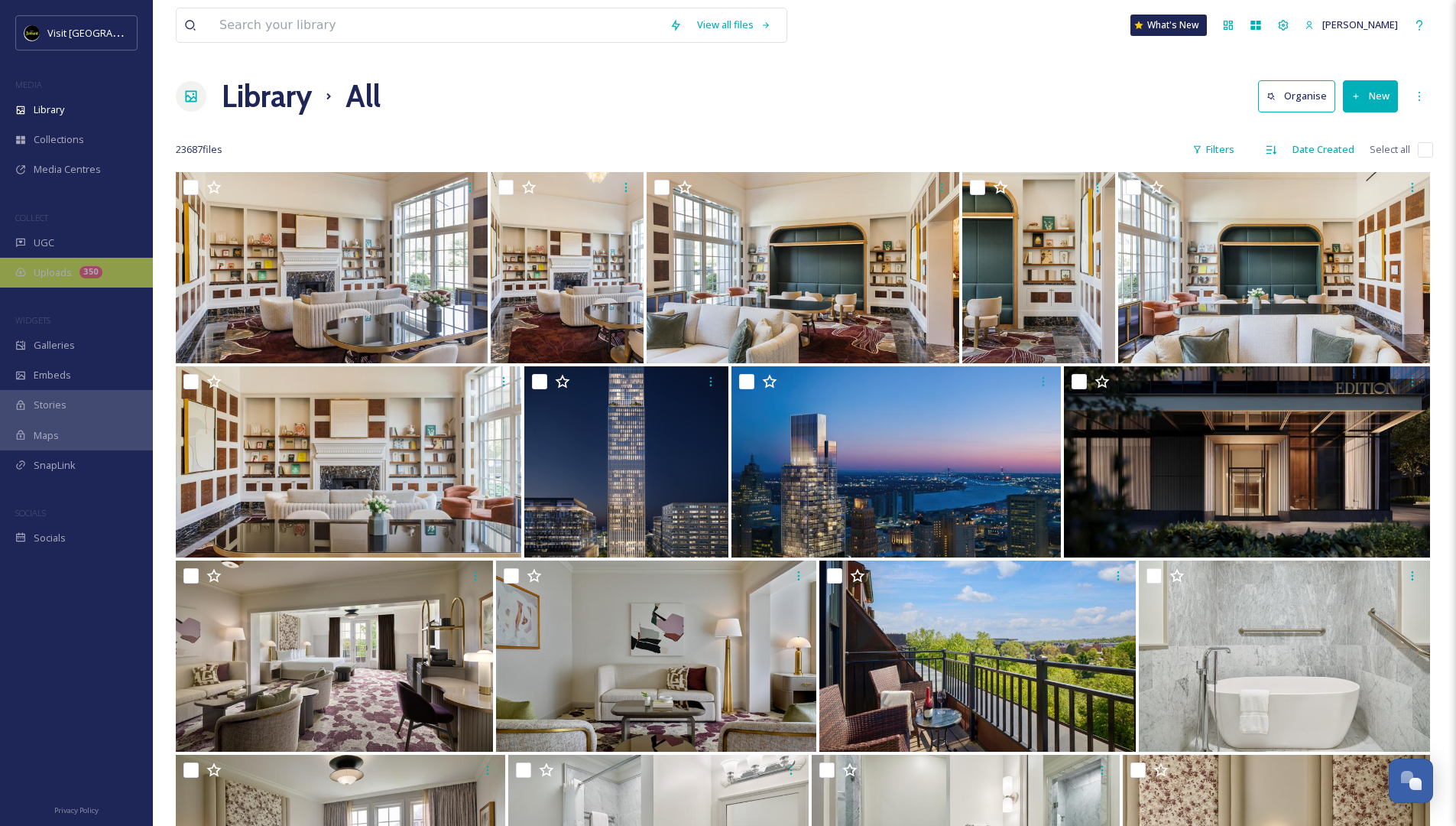
click at [34, 280] on div "Uploads 350" at bounding box center [76, 273] width 152 height 30
